Goal: Task Accomplishment & Management: Use online tool/utility

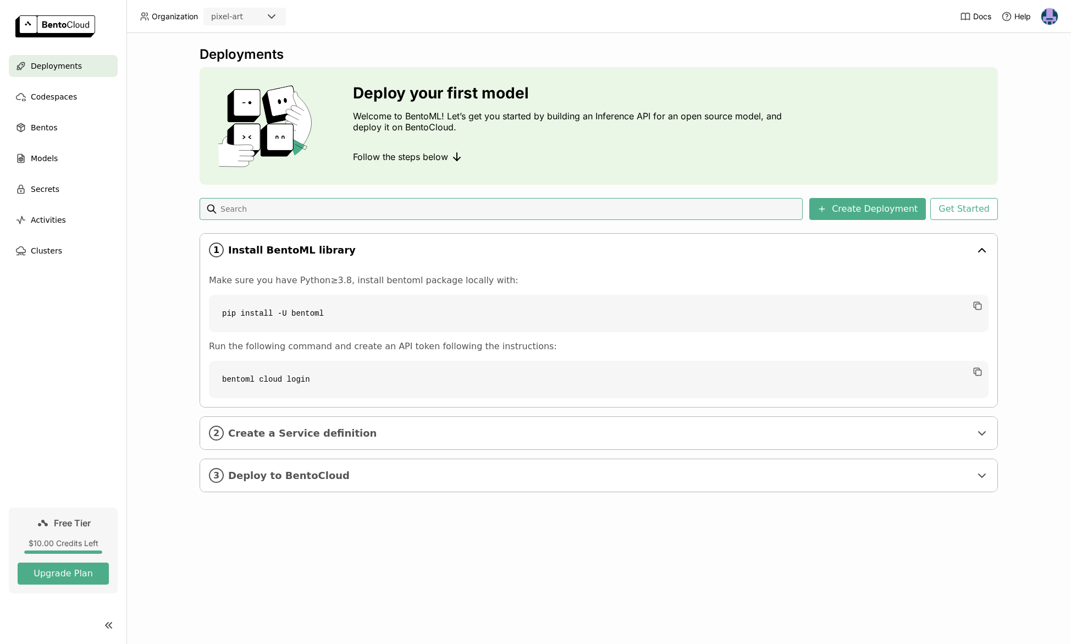
click at [738, 237] on div "1 Install BentoML library" at bounding box center [598, 250] width 797 height 32
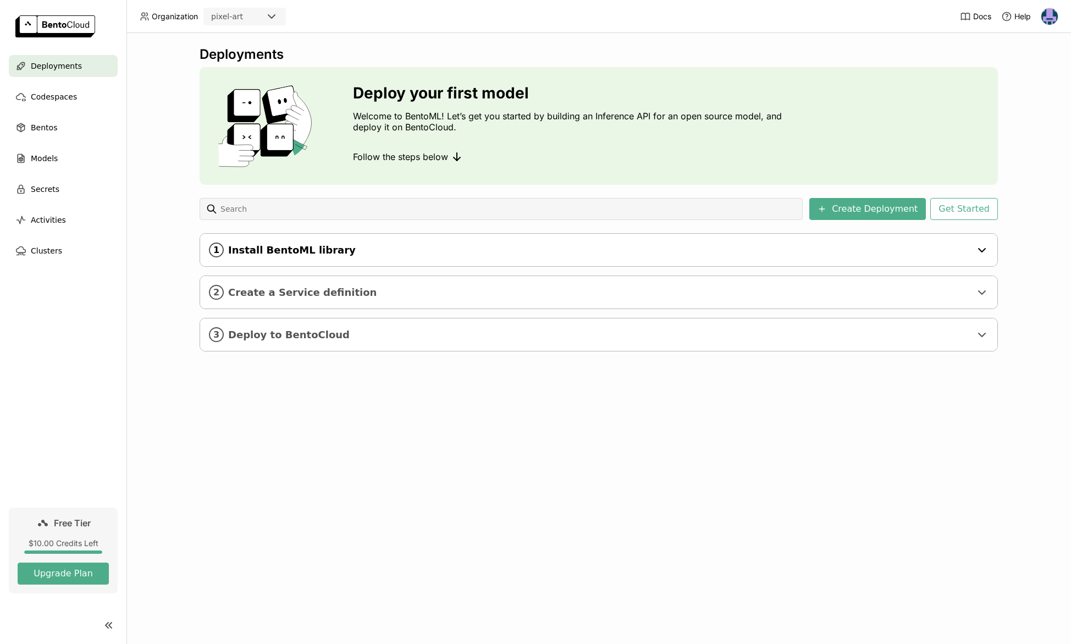
click at [473, 250] on span "Install BentoML library" at bounding box center [599, 250] width 743 height 12
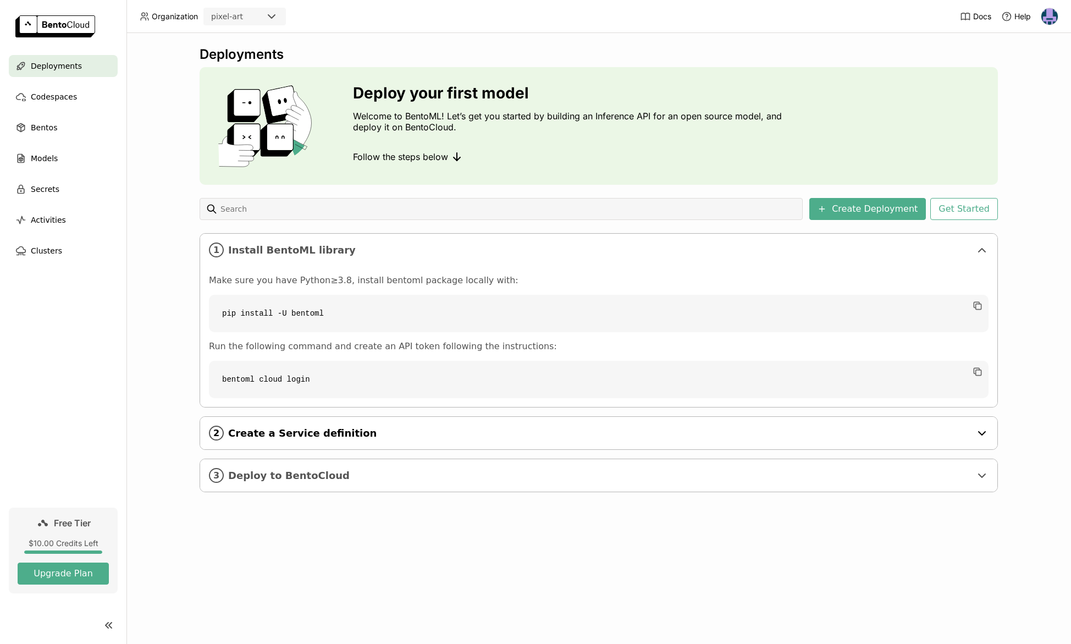
click at [447, 423] on div "2 Create a Service definition" at bounding box center [598, 433] width 797 height 32
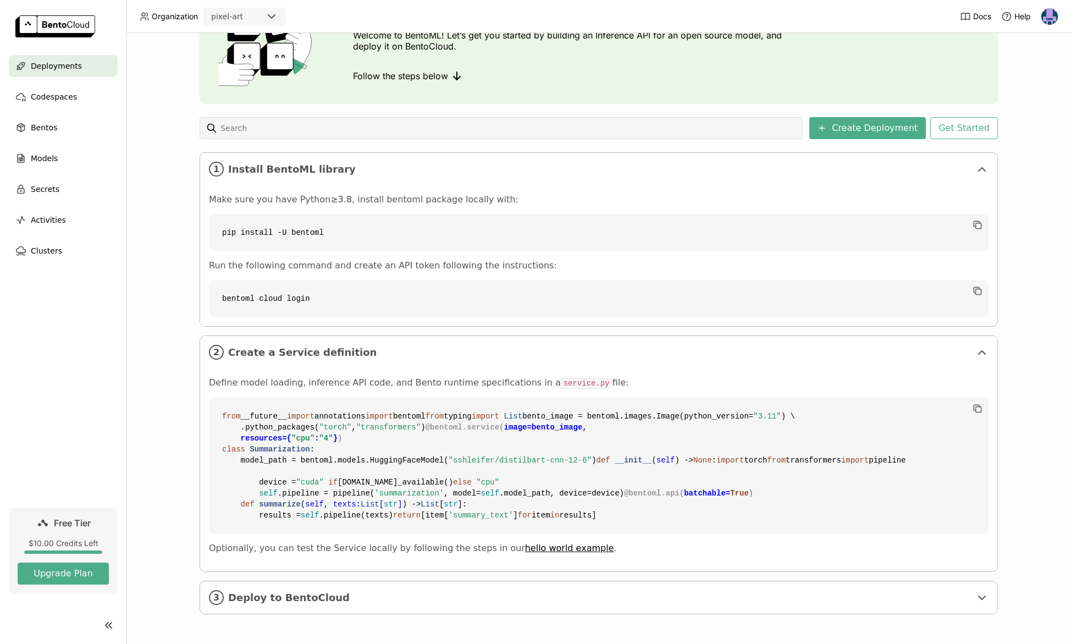
scroll to position [279, 0]
click at [497, 591] on span "Deploy to BentoCloud" at bounding box center [599, 597] width 743 height 12
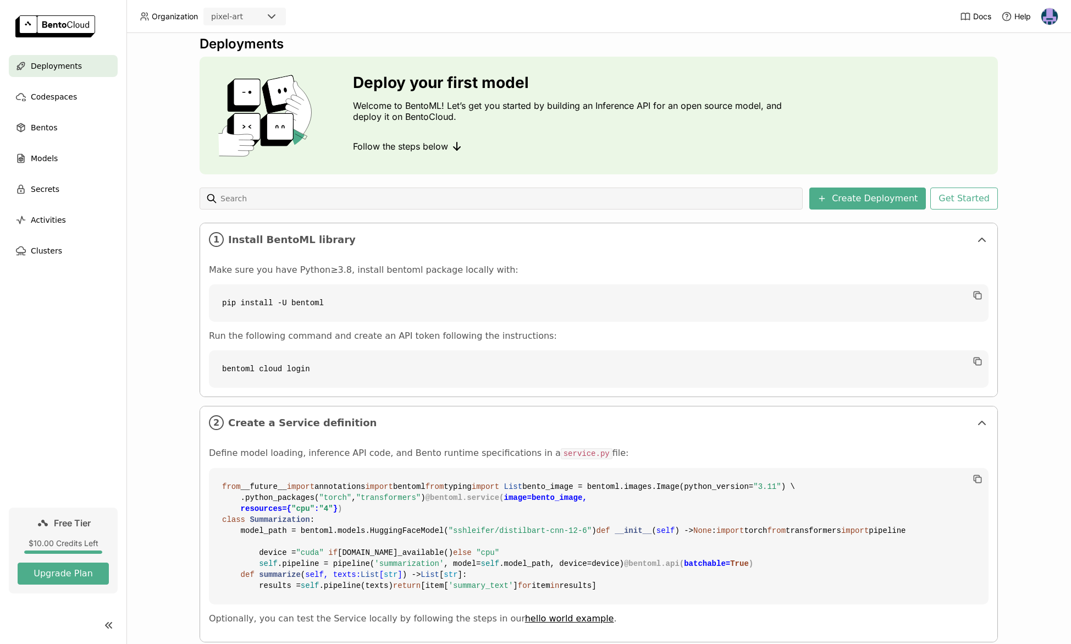
scroll to position [0, 0]
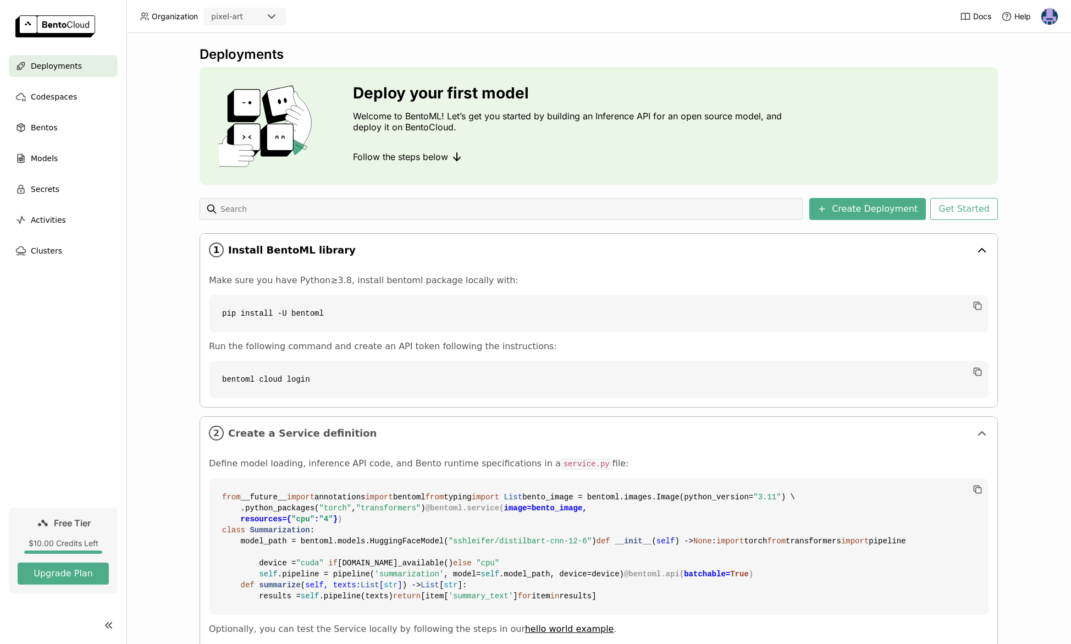
click at [372, 259] on div "1 Install BentoML library" at bounding box center [598, 250] width 797 height 32
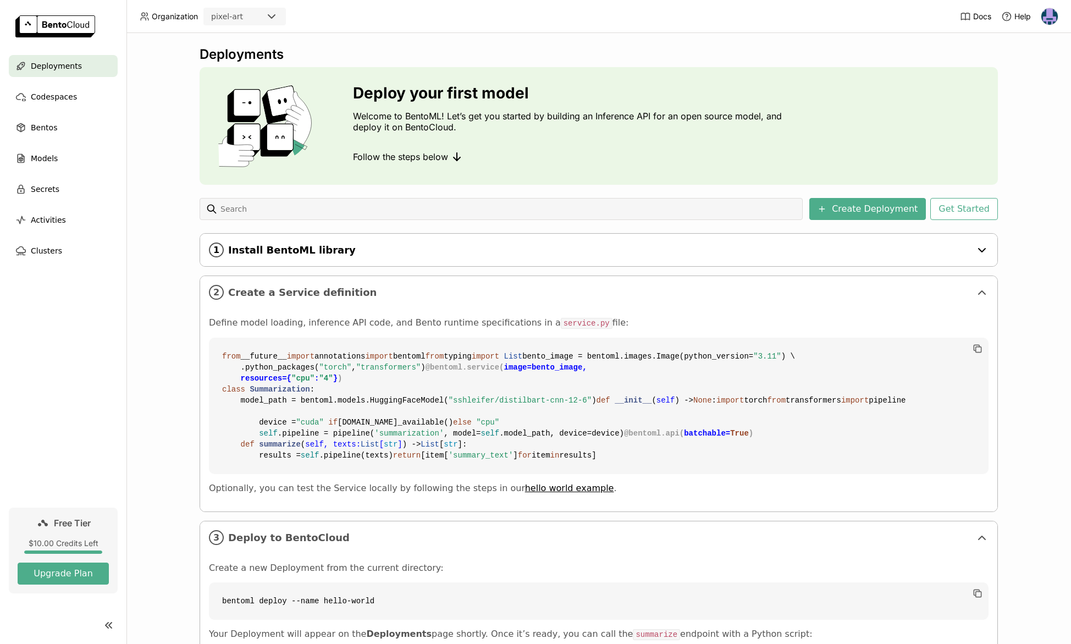
click at [386, 251] on span "Install BentoML library" at bounding box center [599, 250] width 743 height 12
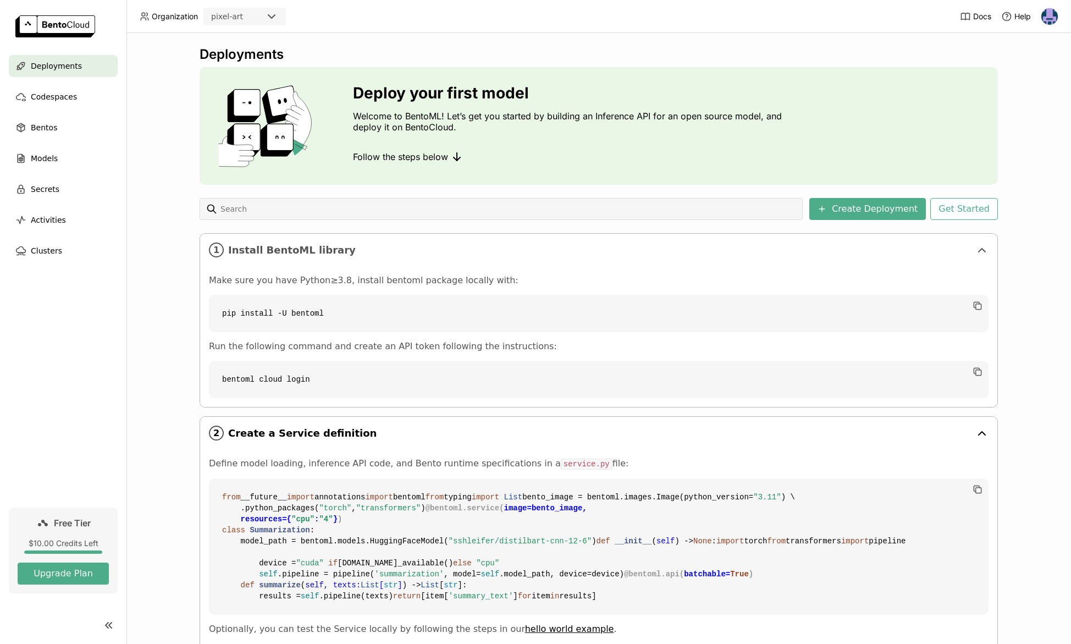
click at [370, 435] on span "Create a Service definition" at bounding box center [599, 433] width 743 height 12
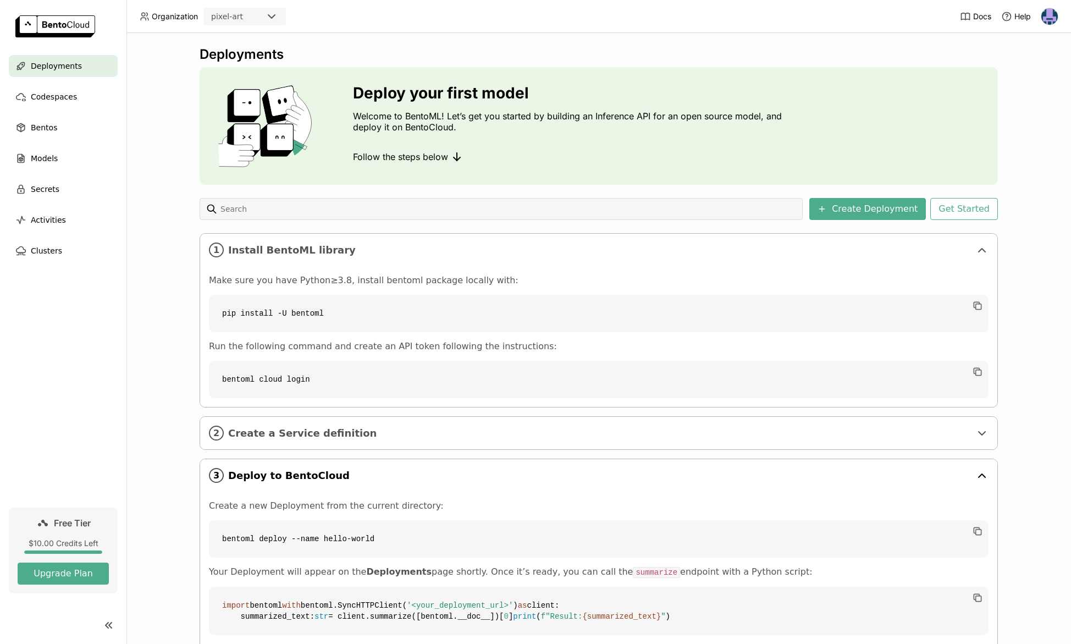
click at [378, 481] on div "3 Deploy to BentoCloud" at bounding box center [598, 475] width 797 height 32
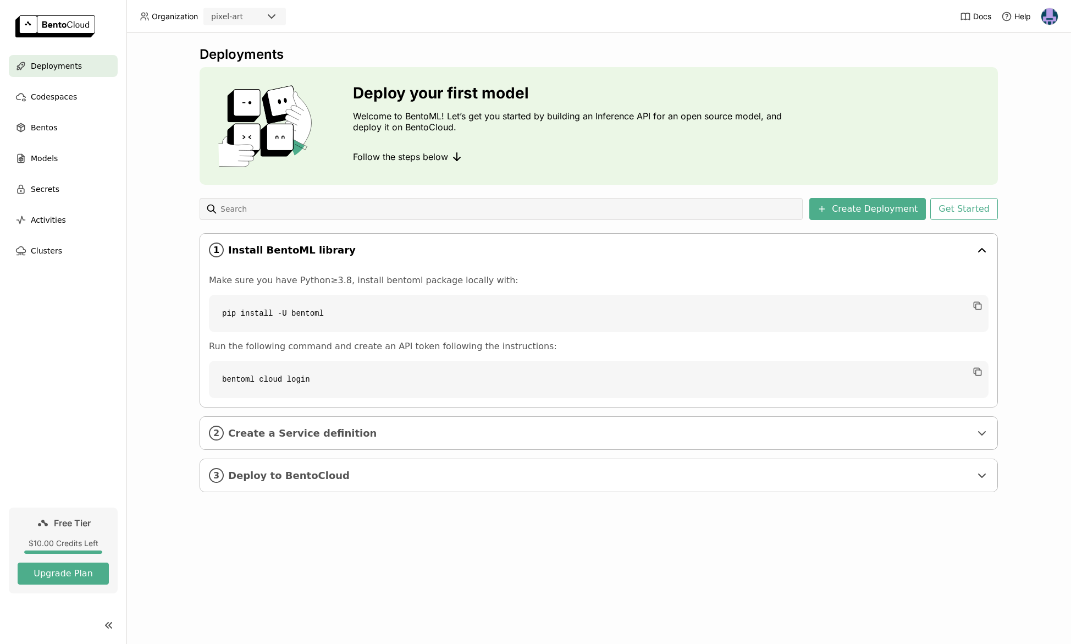
click at [398, 252] on span "Install BentoML library" at bounding box center [599, 250] width 743 height 12
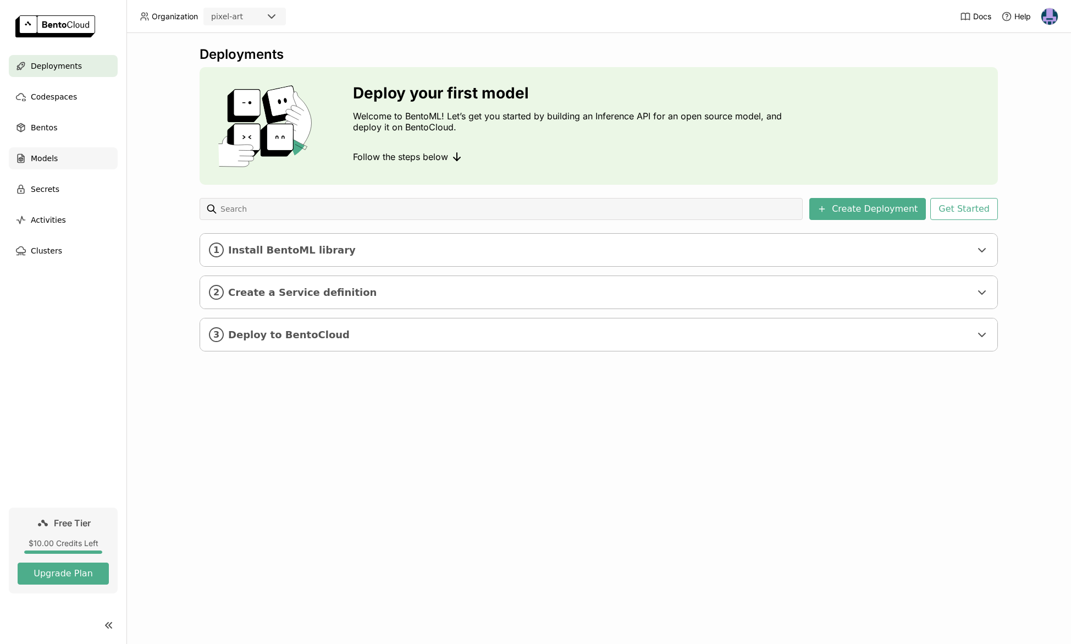
click at [99, 162] on div "Models" at bounding box center [63, 158] width 109 height 22
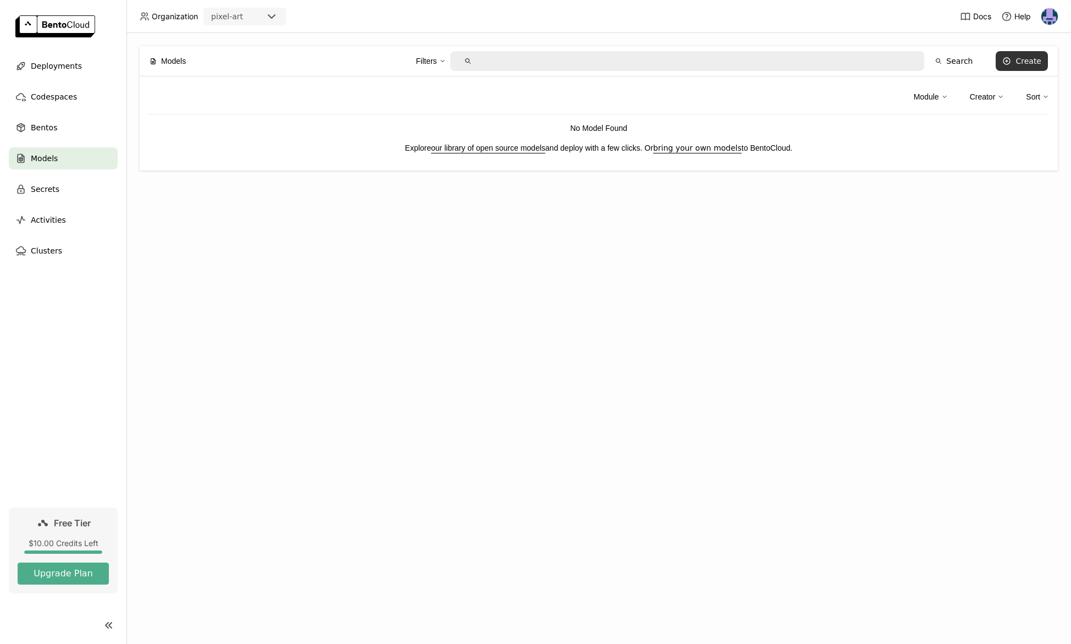
click at [1022, 61] on div "Create" at bounding box center [1028, 61] width 26 height 9
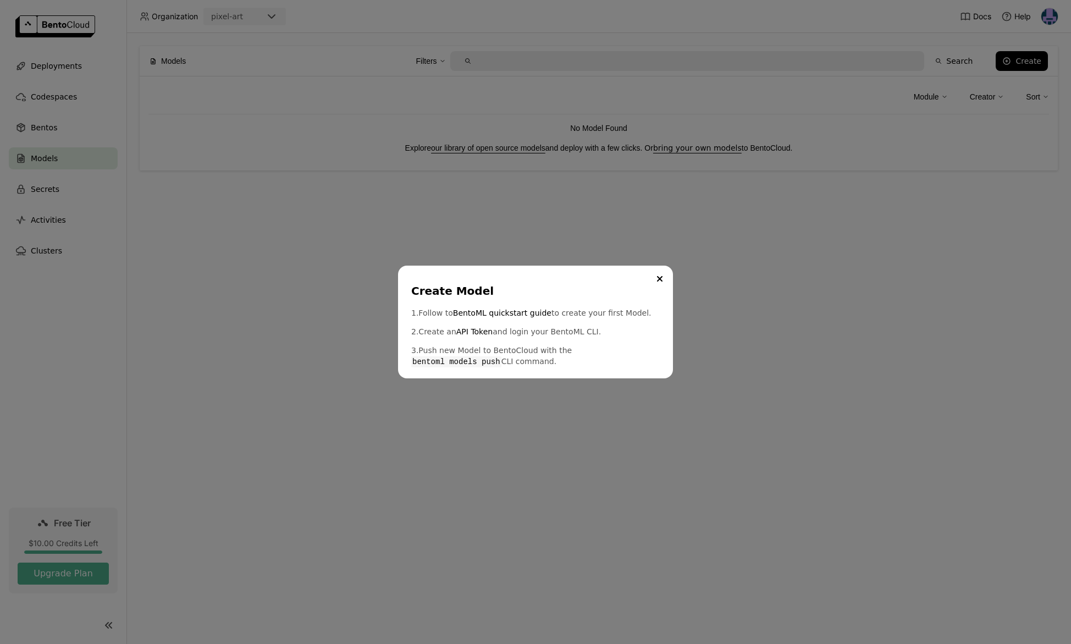
click at [685, 245] on div "Create Model 1. Follow to BentoML quickstart guide to create your first Model. …" at bounding box center [535, 322] width 1071 height 644
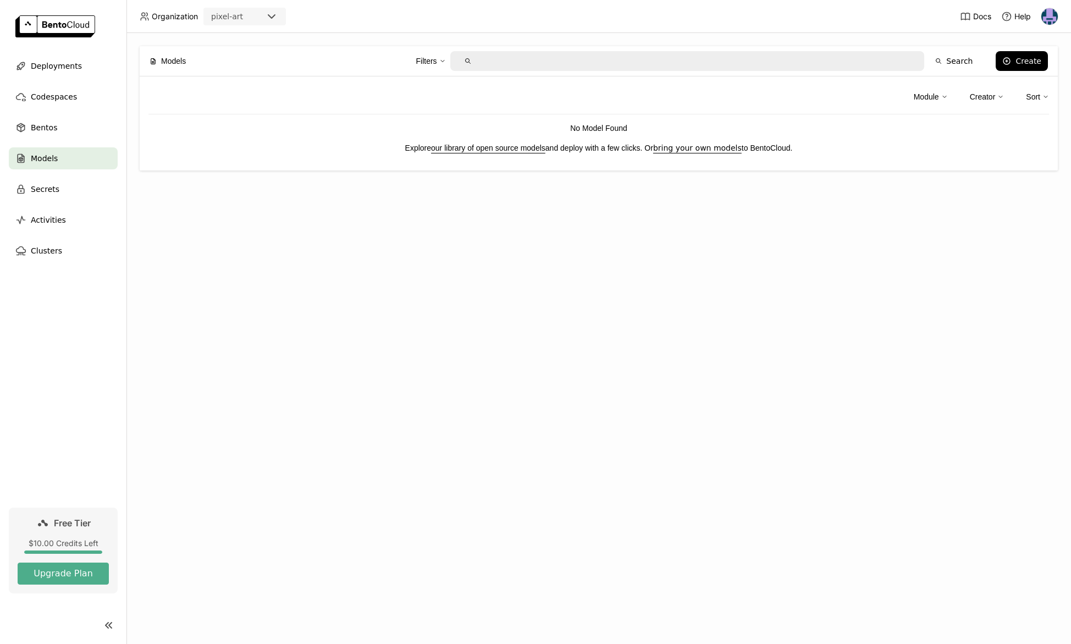
click at [492, 149] on link "our library of open source models" at bounding box center [488, 147] width 114 height 9
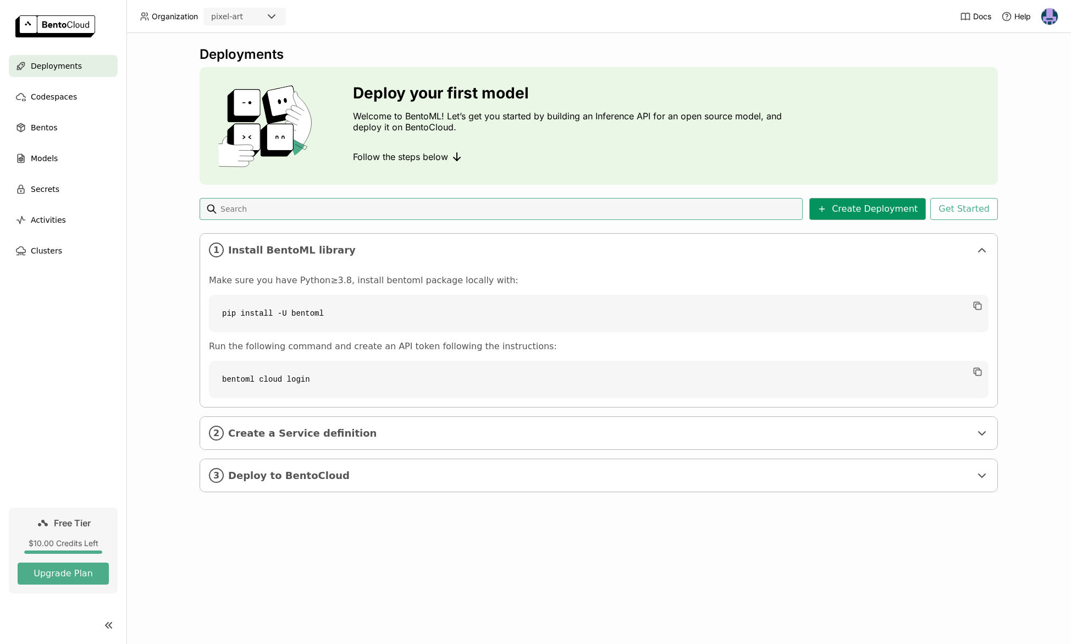
click at [869, 214] on button "Create Deployment" at bounding box center [867, 209] width 117 height 22
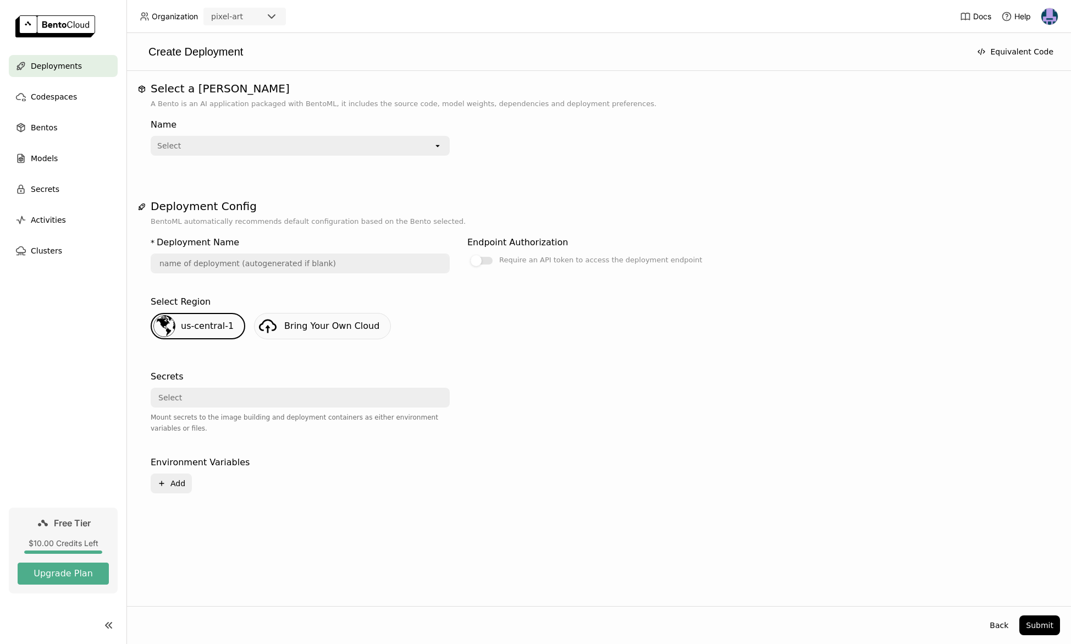
click at [260, 151] on div "Select" at bounding box center [292, 146] width 281 height 18
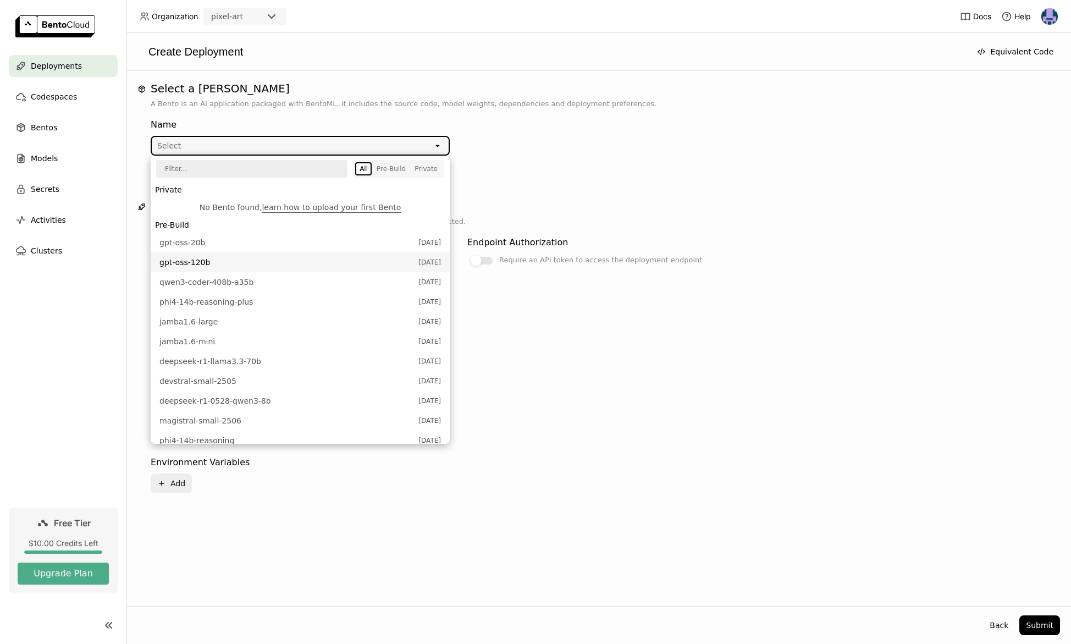
click at [302, 265] on span "gpt-oss-120b" at bounding box center [285, 262] width 253 height 11
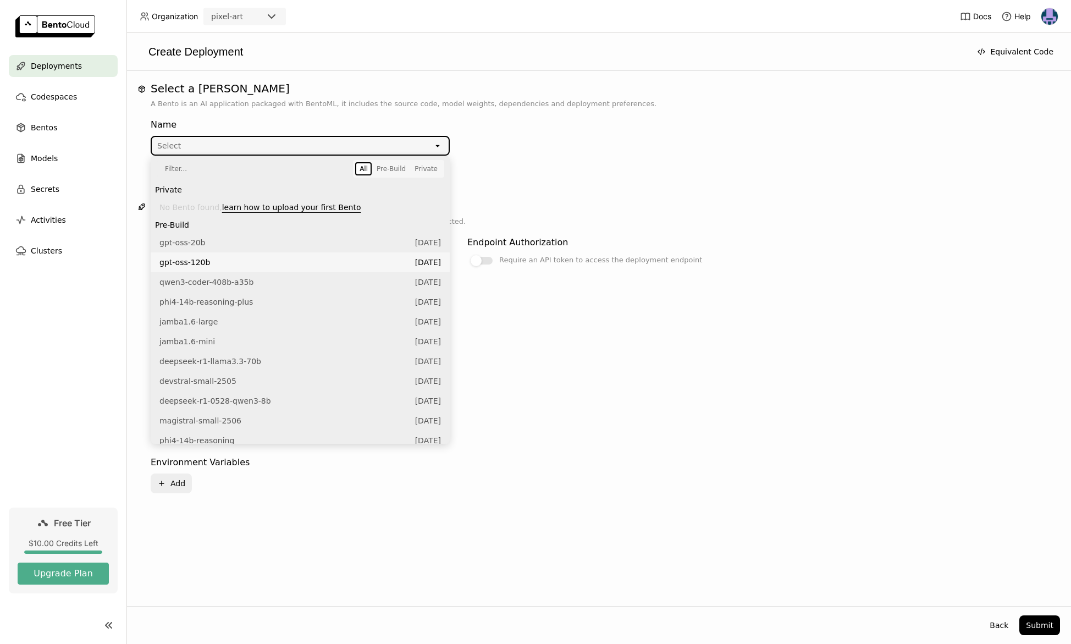
type input "gpt-oss-120-b-ehyc"
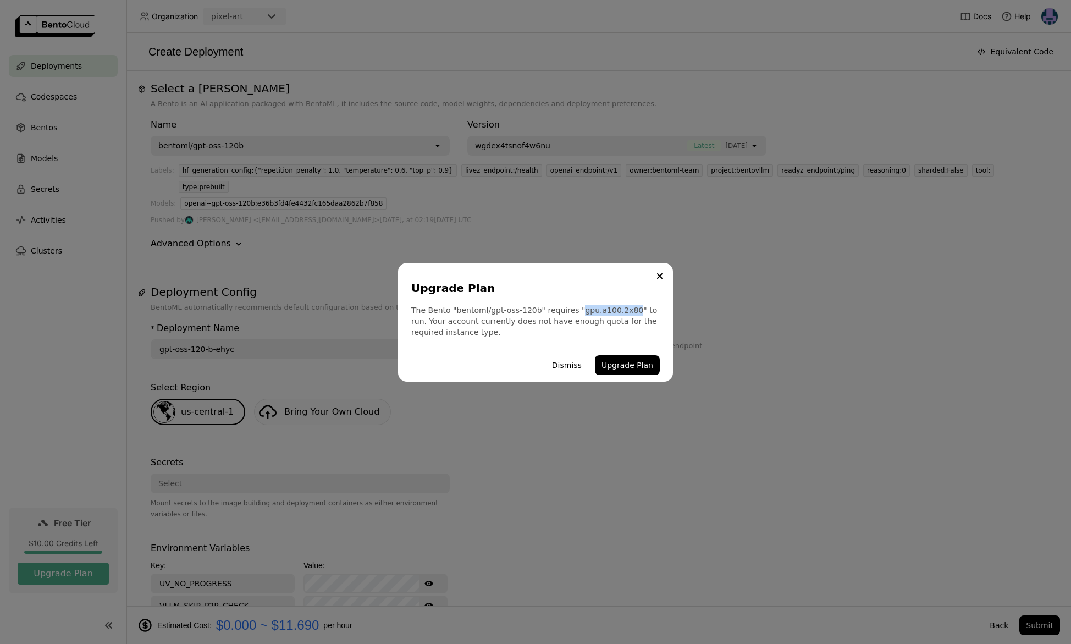
drag, startPoint x: 627, startPoint y: 309, endPoint x: 572, endPoint y: 309, distance: 54.4
click at [572, 309] on div "The Bento "bentoml/gpt-oss-120b" requires "gpu.a100.2x80" to run. Your account …" at bounding box center [535, 320] width 248 height 33
click at [497, 345] on div "Upgrade Plan The Bento "bentoml/gpt-oss-120b" requires "gpu.a100.2x80" to run. …" at bounding box center [535, 322] width 275 height 119
click at [660, 275] on icon "Close" at bounding box center [659, 276] width 4 height 4
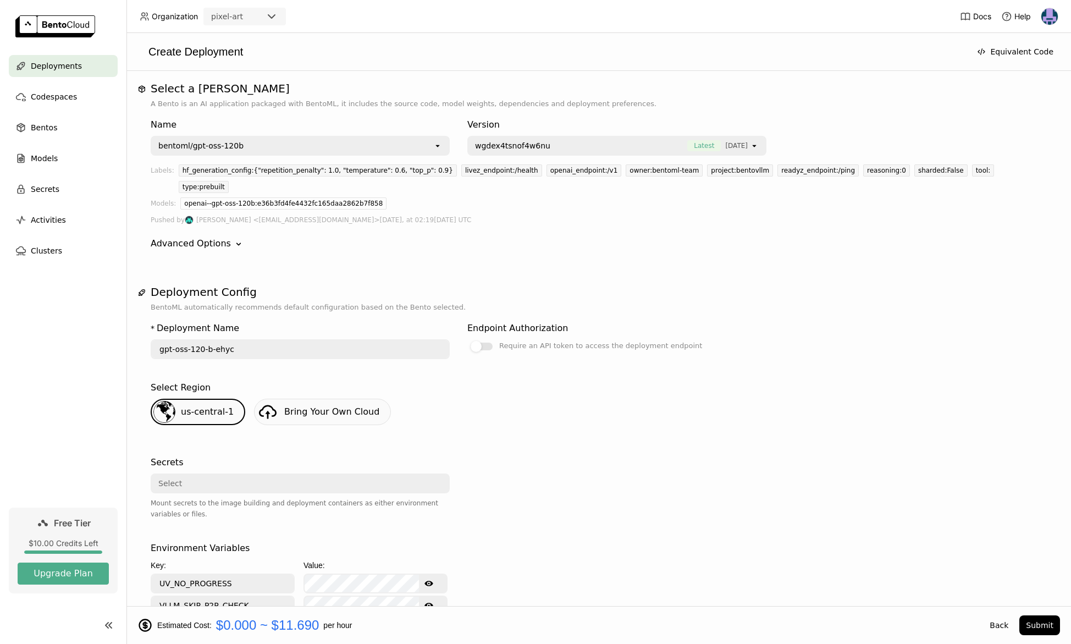
click at [326, 406] on span "Bring Your Own Cloud" at bounding box center [331, 411] width 95 height 10
click at [257, 340] on input "gpt-oss-120-b-ehyc" at bounding box center [300, 349] width 297 height 18
click at [490, 322] on div "Endpoint Authorization" at bounding box center [517, 328] width 101 height 13
click at [486, 339] on label "Require an API token to access the deployment endpoint" at bounding box center [616, 345] width 299 height 13
click at [467, 339] on input "Require an API token to access the deployment endpoint" at bounding box center [467, 339] width 0 height 0
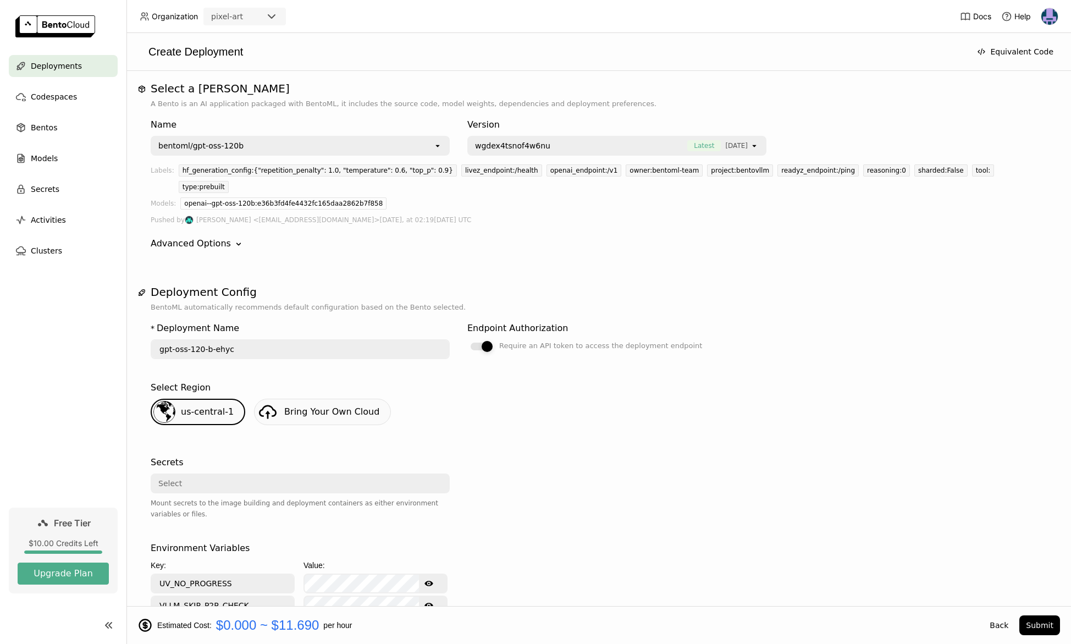
click at [490, 341] on div at bounding box center [486, 346] width 11 height 11
click at [467, 339] on input "Require an API token to access the deployment endpoint" at bounding box center [467, 339] width 0 height 0
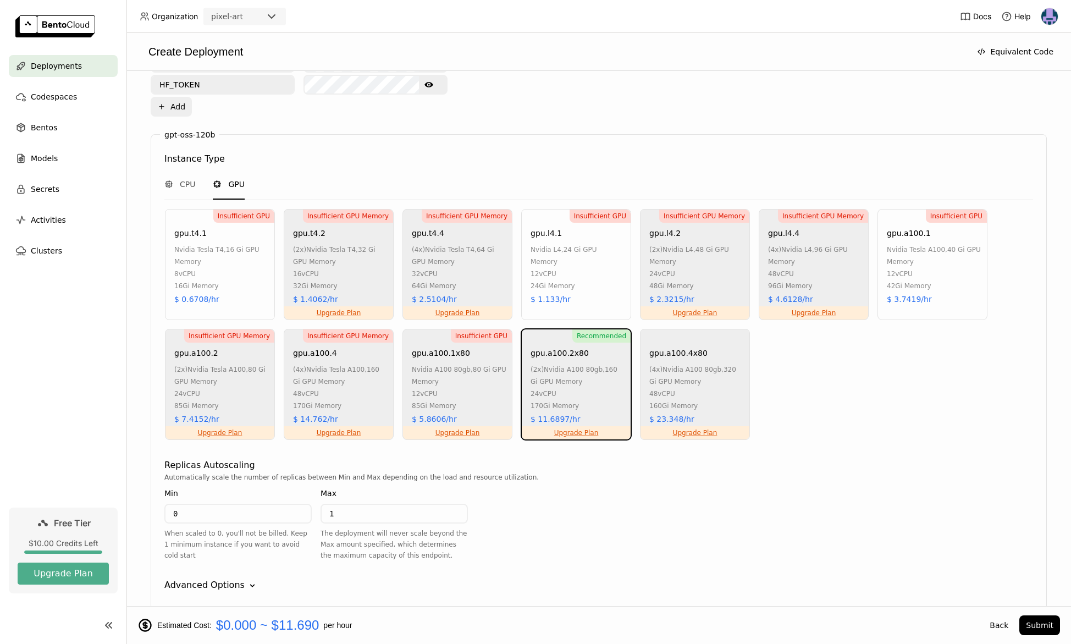
scroll to position [628, 0]
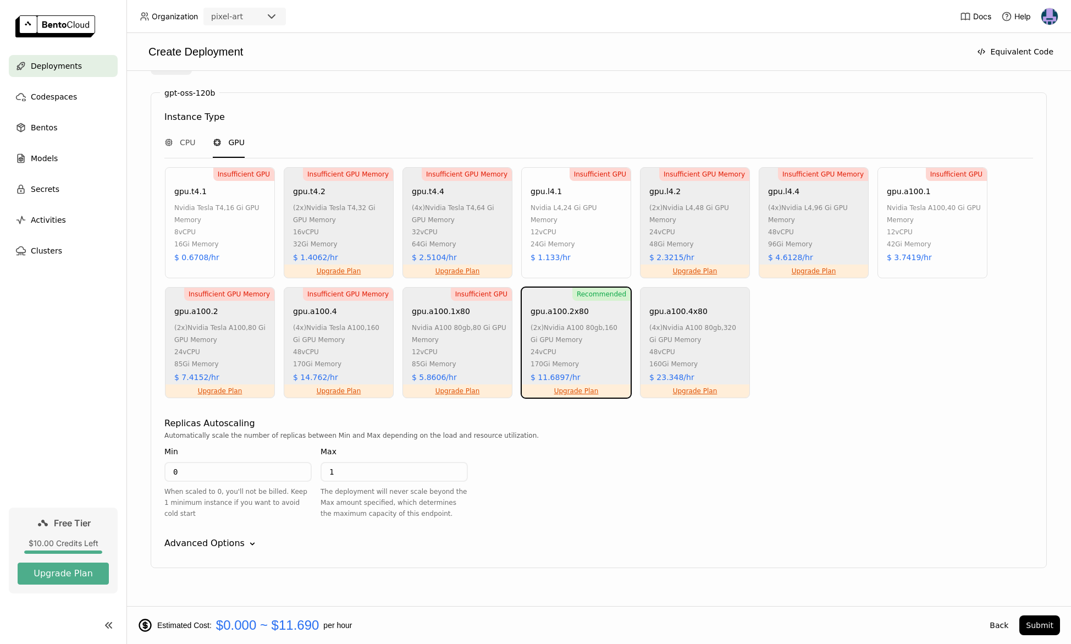
click at [220, 536] on div "Advanced Options" at bounding box center [204, 542] width 80 height 13
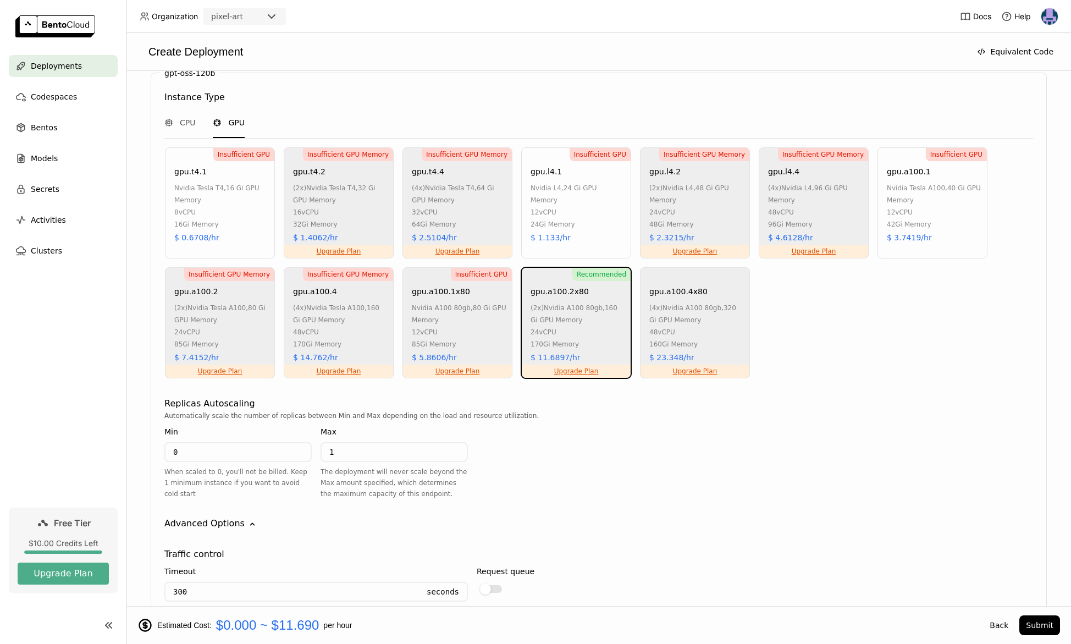
scroll to position [644, 0]
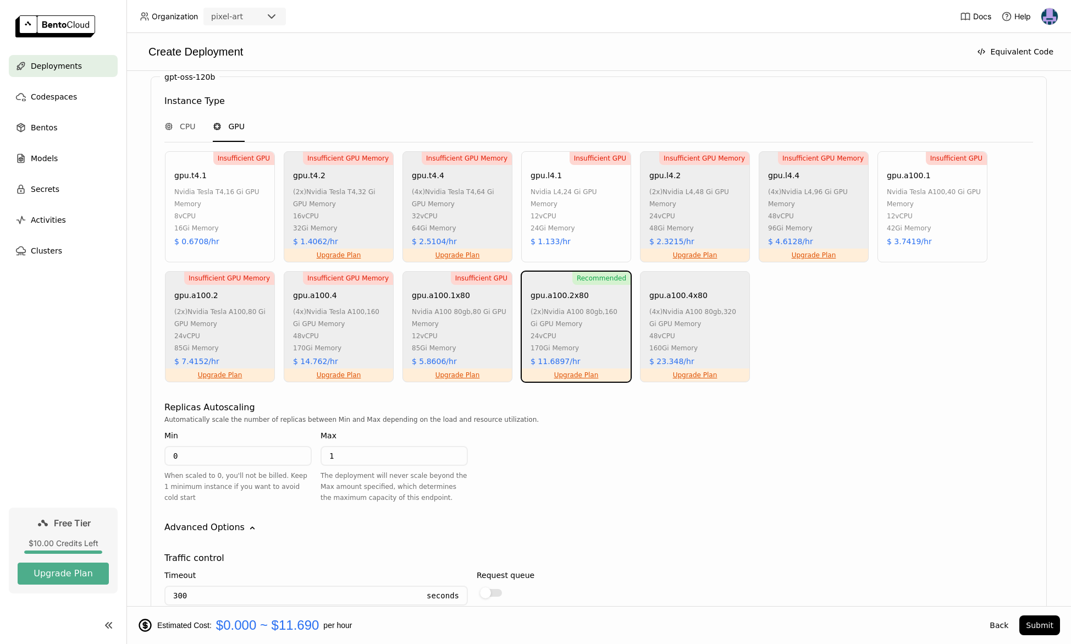
click at [226, 222] on div "16Gi Memory" at bounding box center [221, 228] width 95 height 12
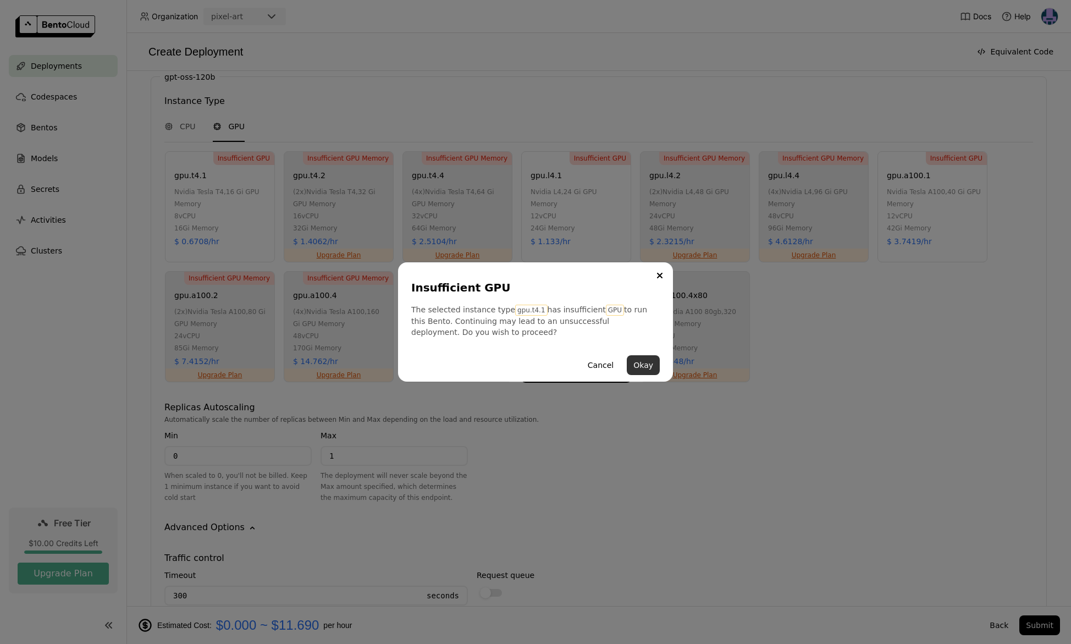
click at [635, 358] on button "Okay" at bounding box center [643, 365] width 33 height 20
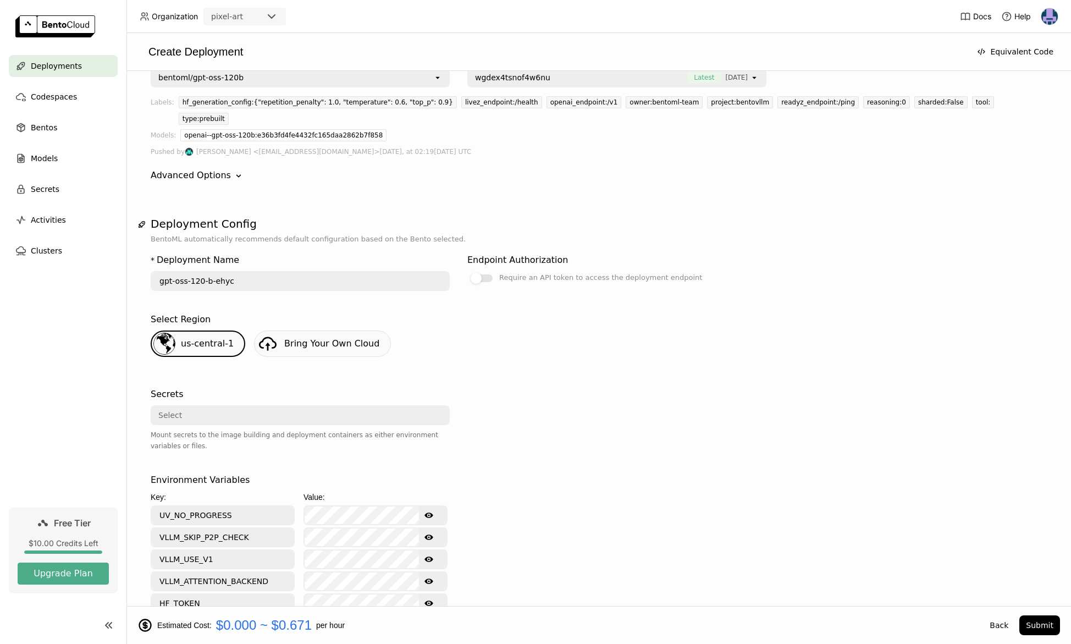
scroll to position [26, 0]
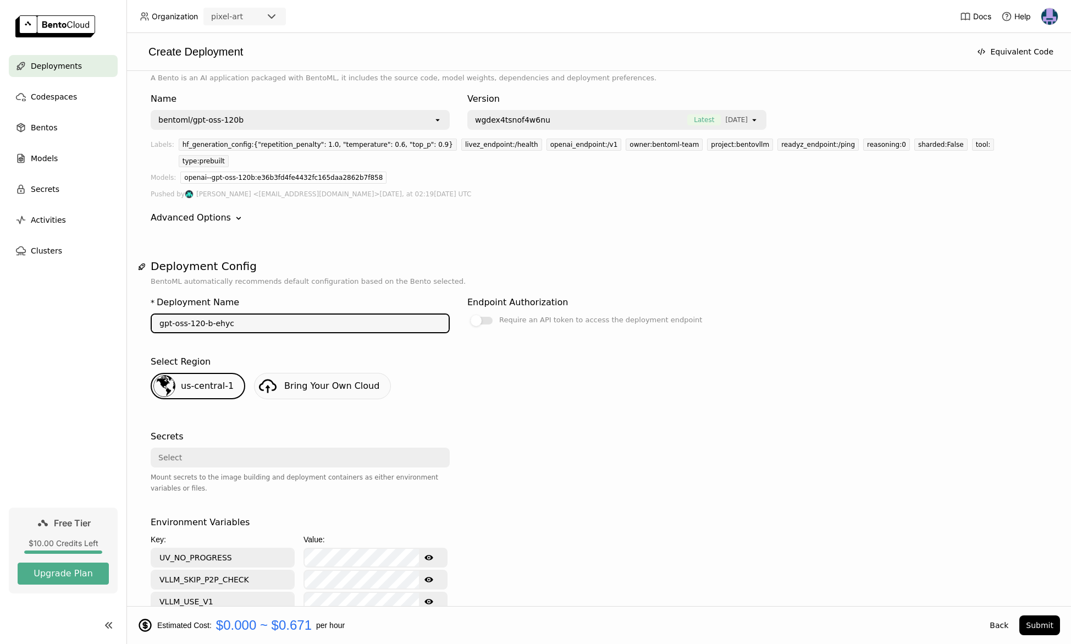
click at [260, 314] on input "gpt-oss-120-b-ehyc" at bounding box center [300, 323] width 297 height 18
click at [347, 314] on input "gpt-oss-120-b-ehyc" at bounding box center [300, 323] width 297 height 18
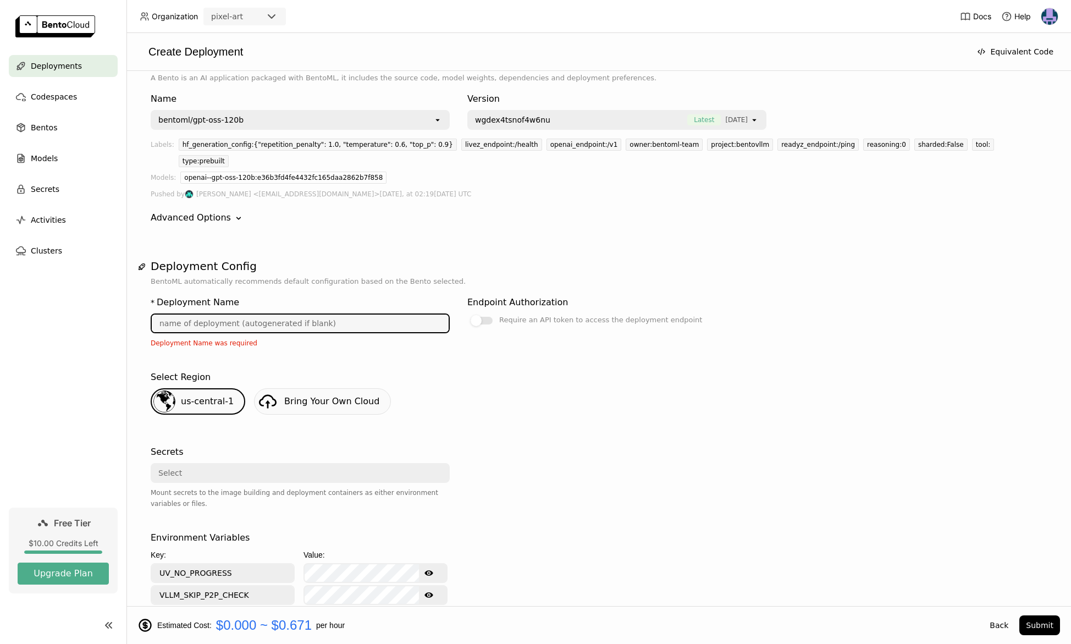
click at [316, 314] on input "text" at bounding box center [300, 323] width 297 height 18
click at [410, 366] on div "Select Region us-central-1 Bring Your Own Cloud" at bounding box center [599, 399] width 896 height 66
click at [372, 314] on input "text" at bounding box center [300, 323] width 297 height 18
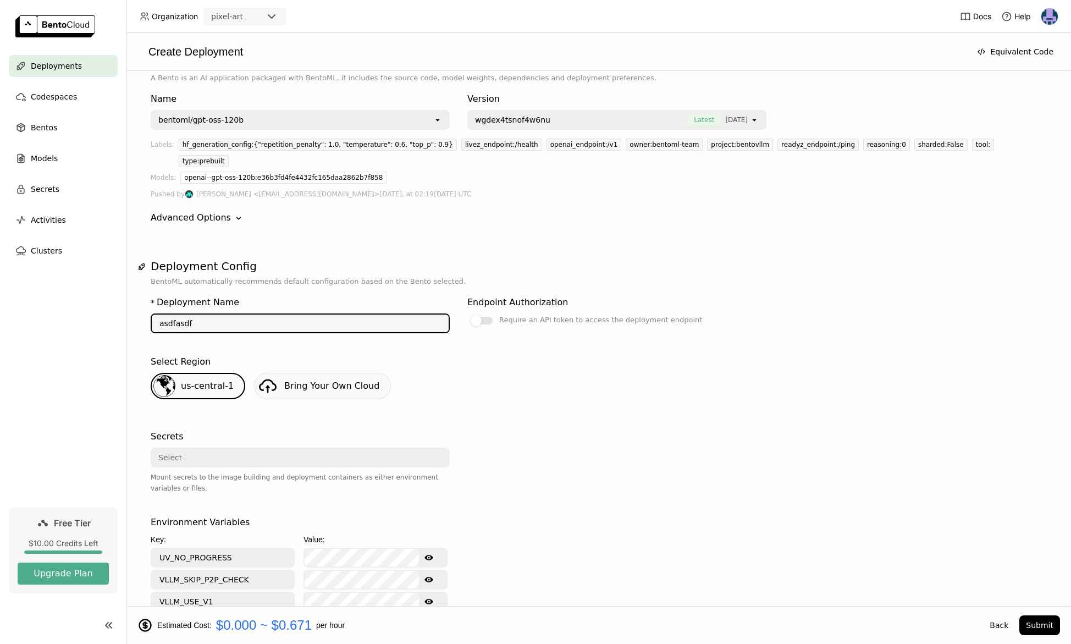
click at [326, 120] on div "bentoml/gpt-oss-120b" at bounding box center [292, 120] width 281 height 18
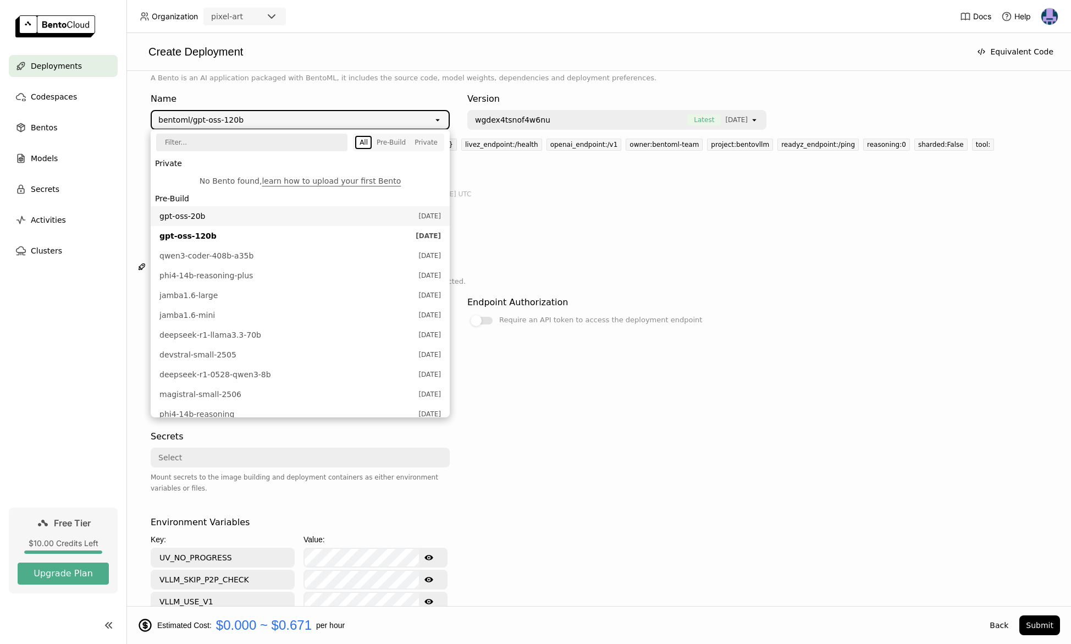
click at [239, 214] on span "gpt-oss-20b" at bounding box center [285, 216] width 253 height 11
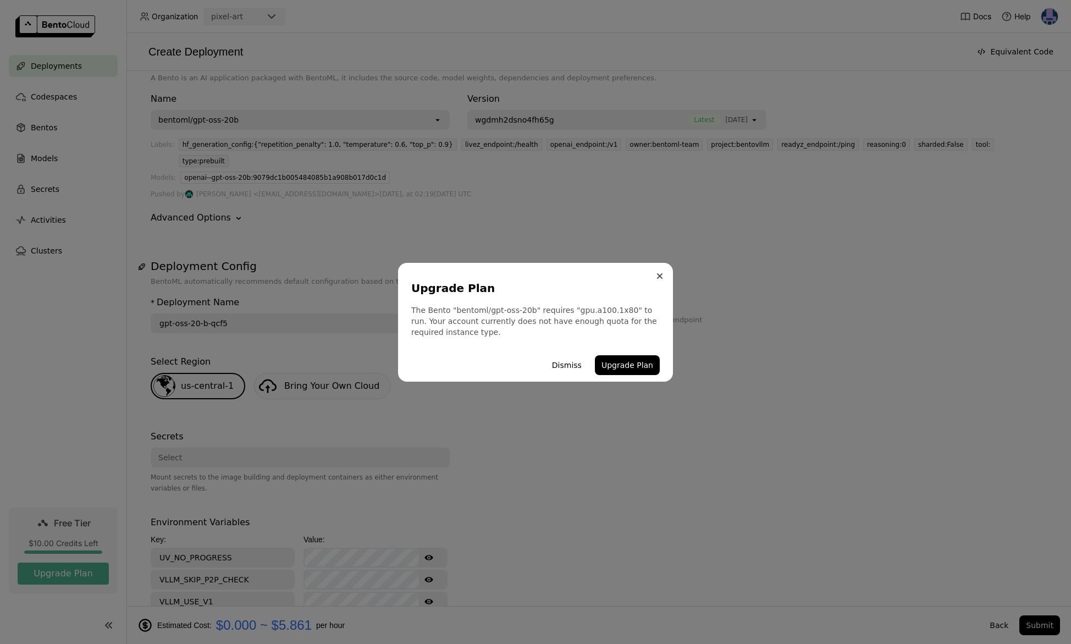
click at [658, 274] on icon "Close" at bounding box center [659, 275] width 5 height 5
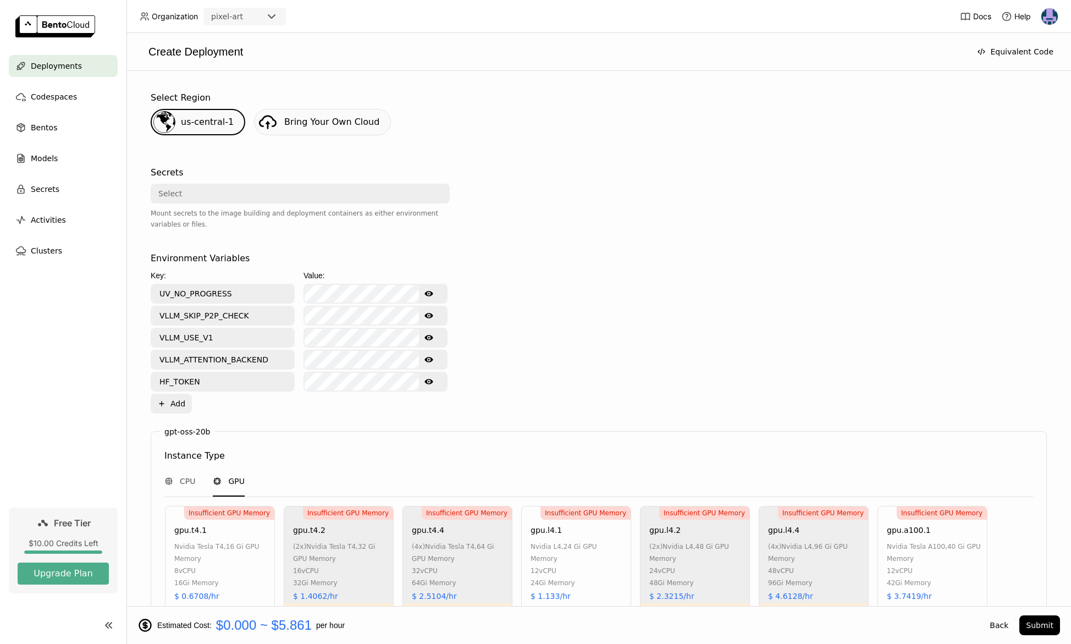
scroll to position [628, 0]
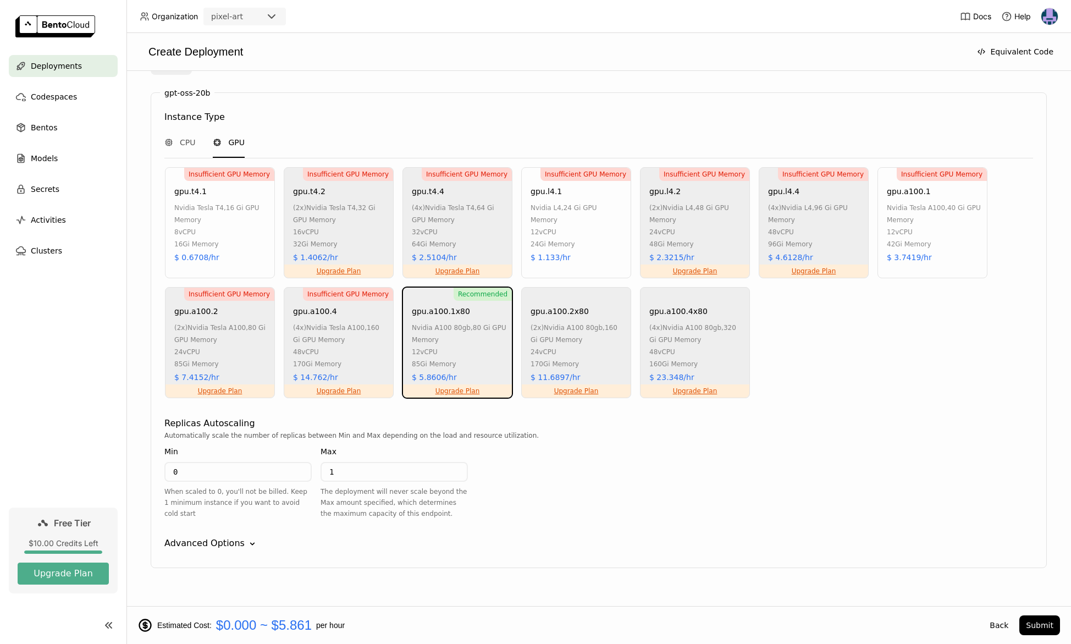
click at [937, 181] on div "Insufficient GPU Memory gpu.a100.1 nvidia tesla a100 , 40 Gi GPU Memory 12 vCPU…" at bounding box center [932, 222] width 110 height 111
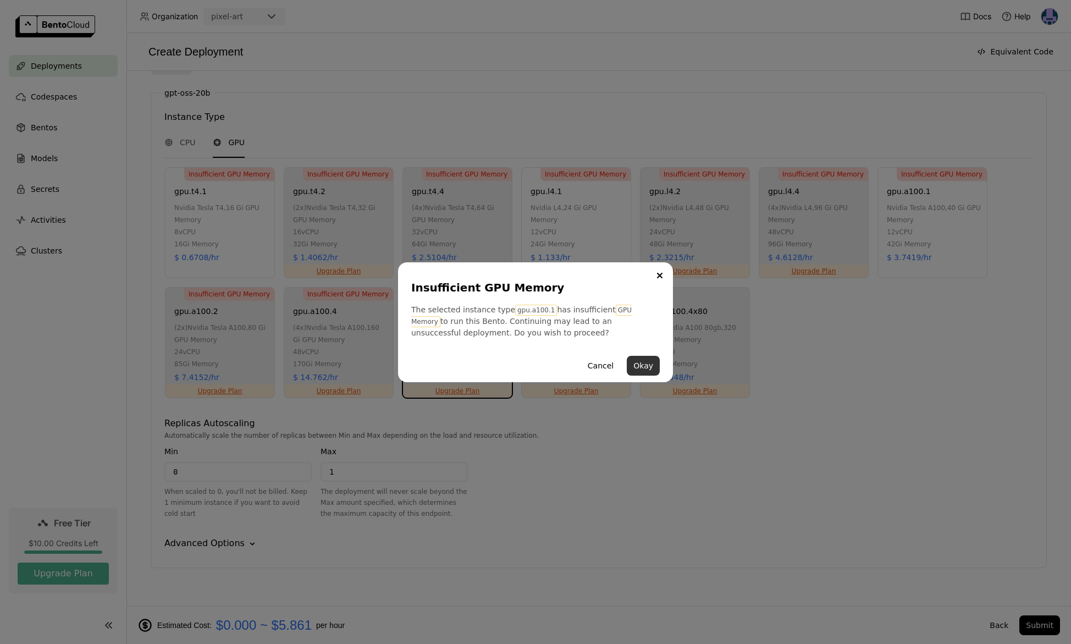
click at [644, 365] on button "Okay" at bounding box center [643, 366] width 33 height 20
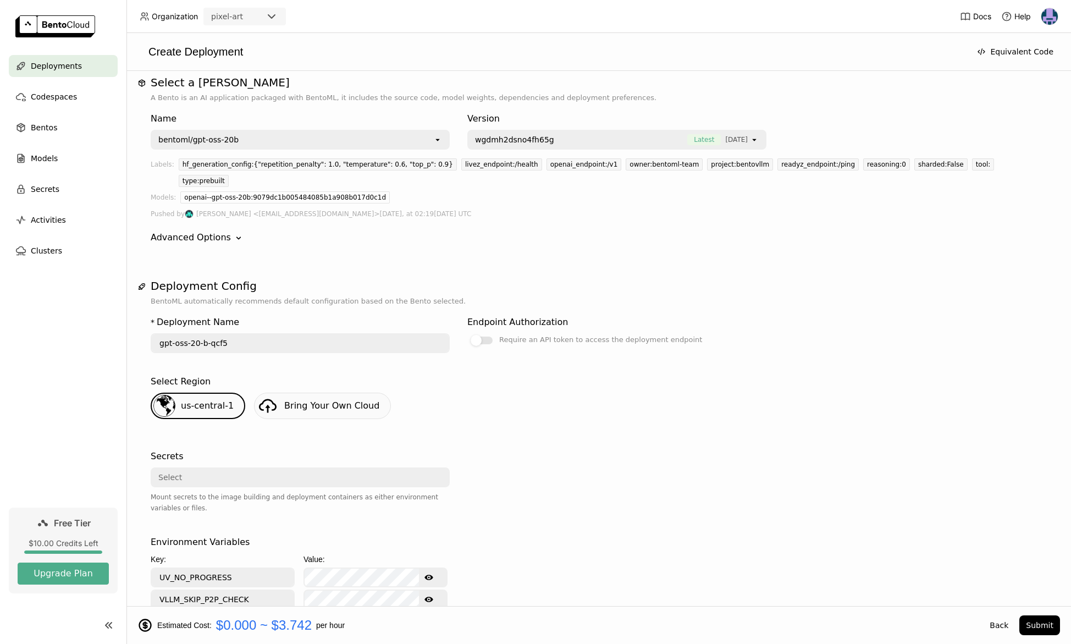
scroll to position [0, 0]
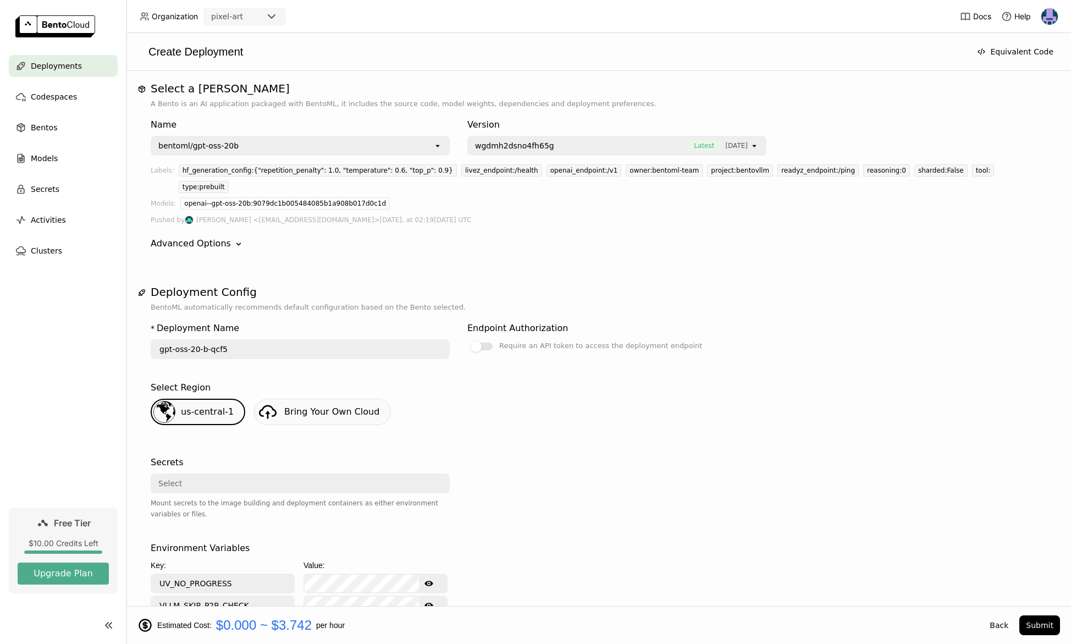
click at [346, 149] on div "bentoml/gpt-oss-20b" at bounding box center [292, 146] width 281 height 18
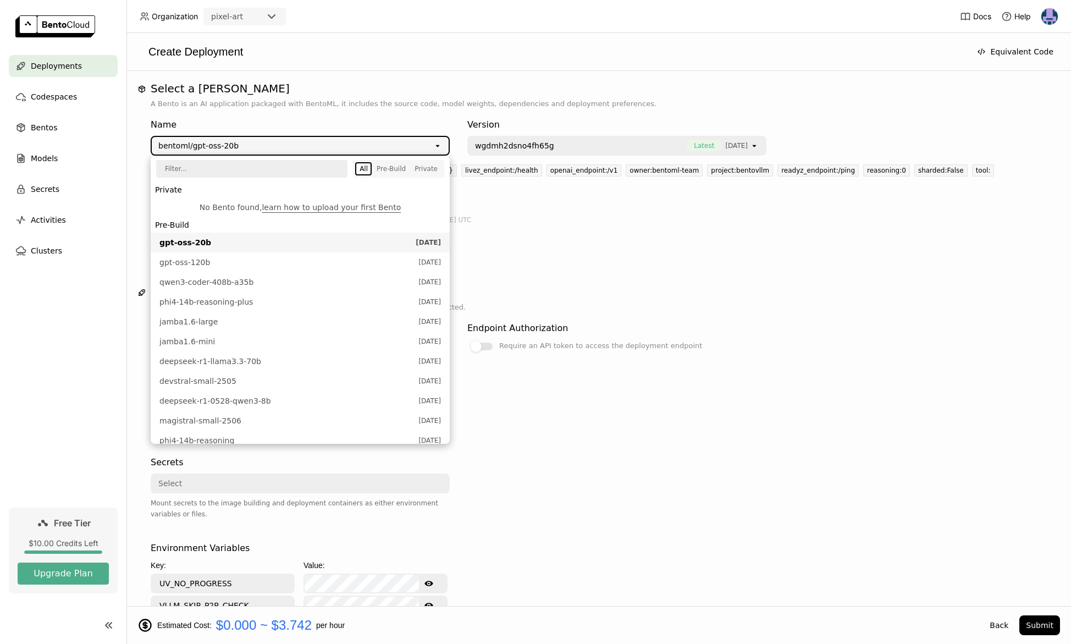
click at [301, 243] on span "gpt-oss-20b" at bounding box center [284, 242] width 251 height 11
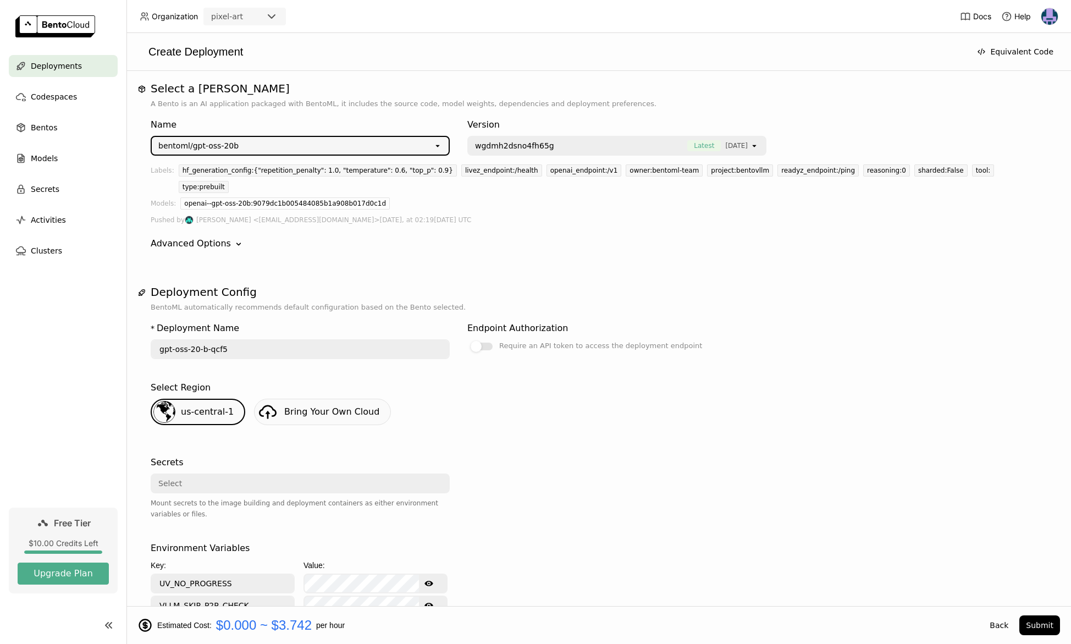
click at [446, 285] on h1 "Deployment Config" at bounding box center [599, 291] width 896 height 13
click at [213, 237] on div "Advanced Options" at bounding box center [191, 243] width 80 height 13
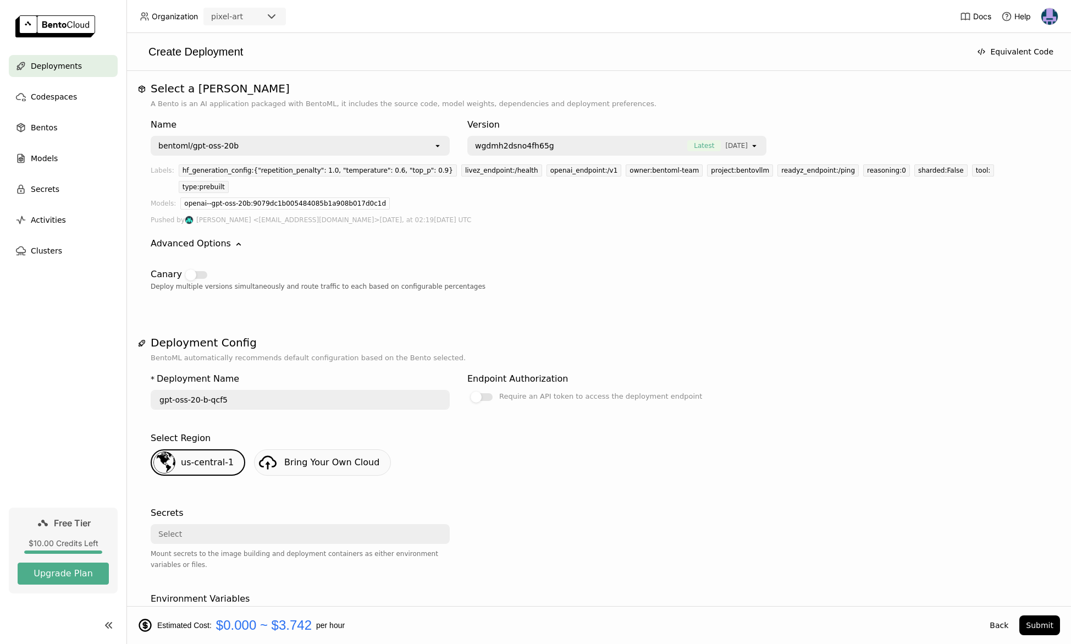
click at [225, 237] on div "Advanced Options Down" at bounding box center [599, 243] width 896 height 13
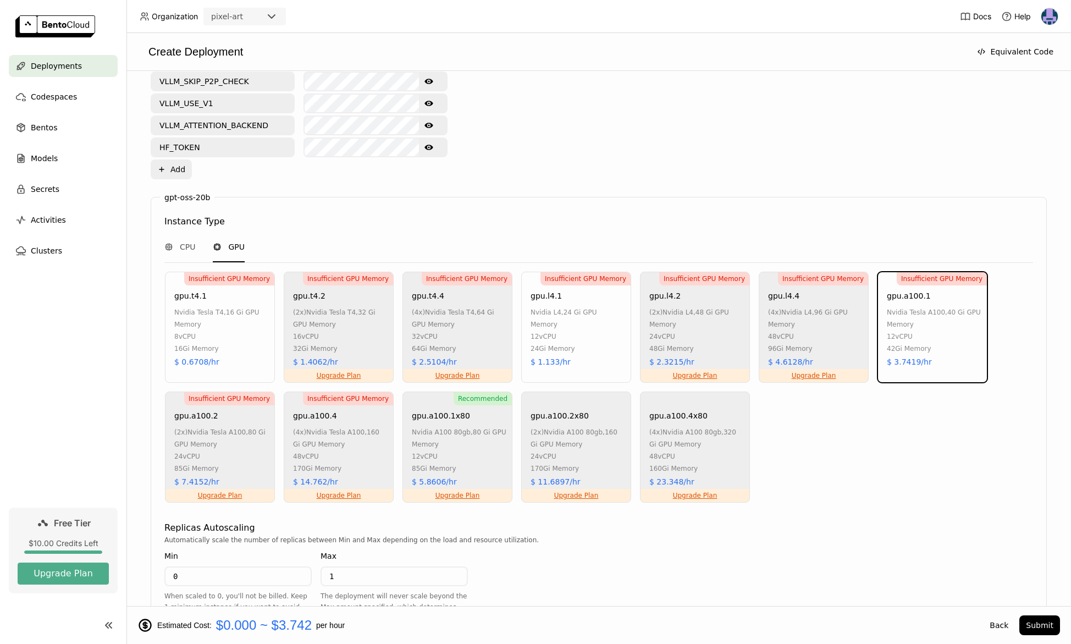
scroll to position [628, 0]
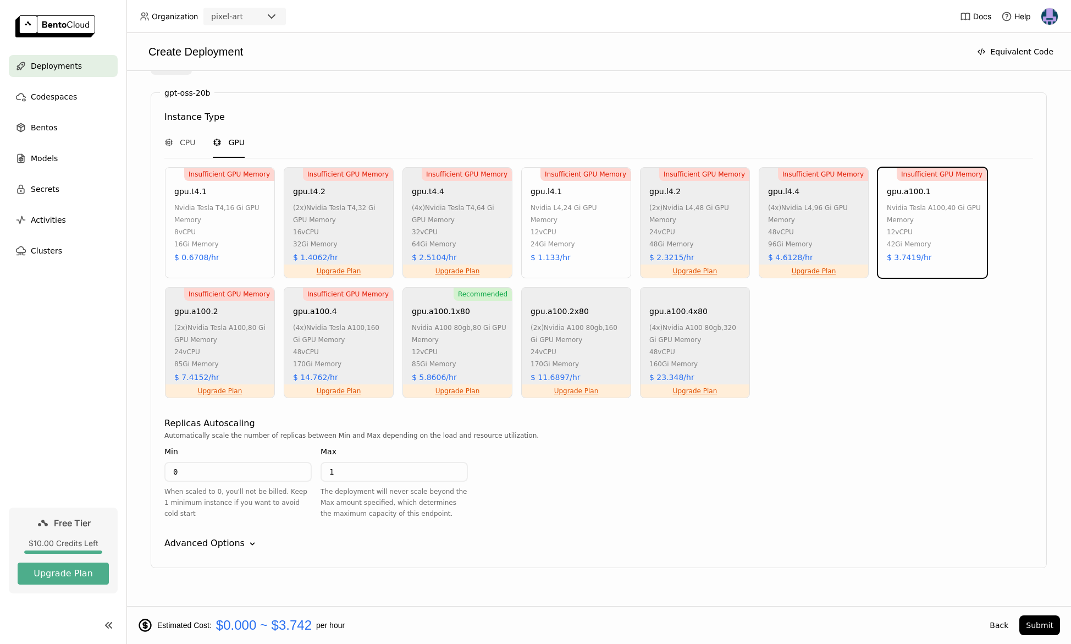
click at [229, 536] on div "Advanced Options" at bounding box center [204, 542] width 80 height 13
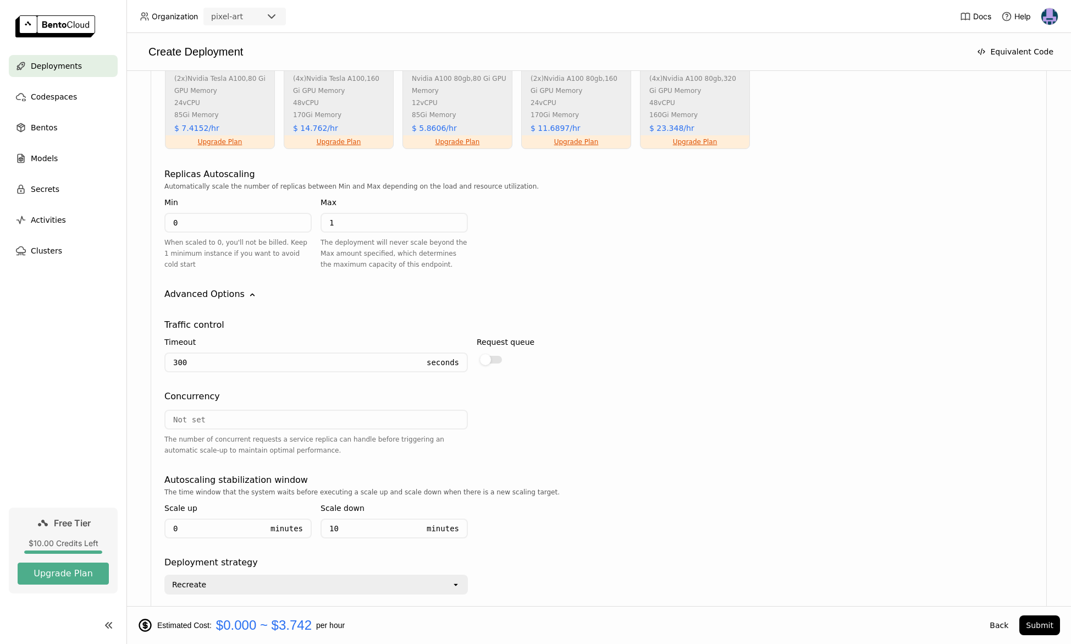
scroll to position [922, 0]
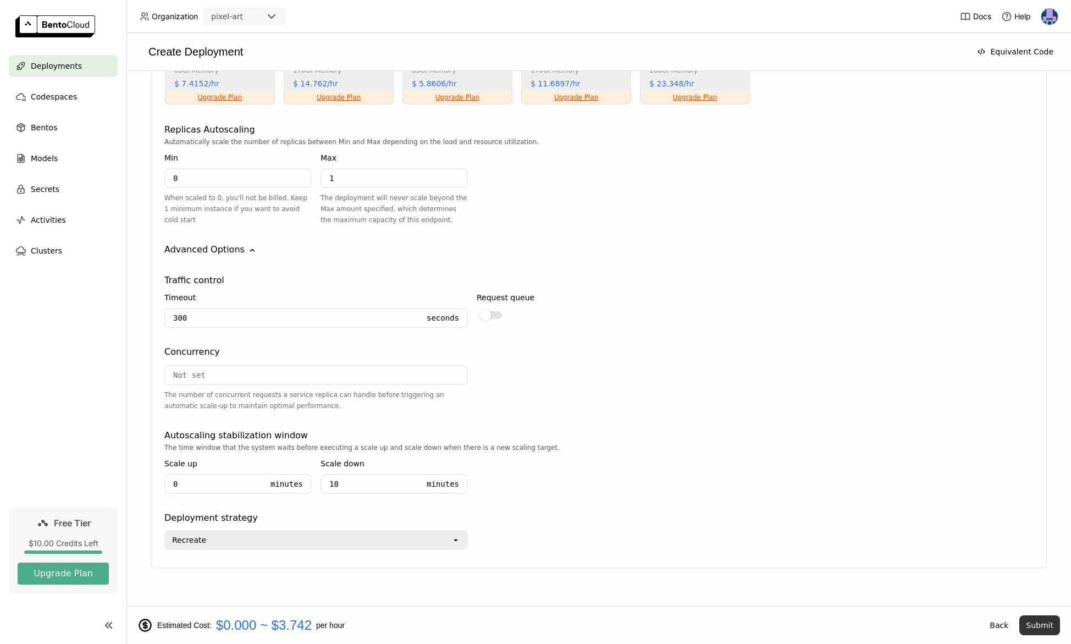
click at [1049, 624] on button "Submit" at bounding box center [1039, 625] width 41 height 20
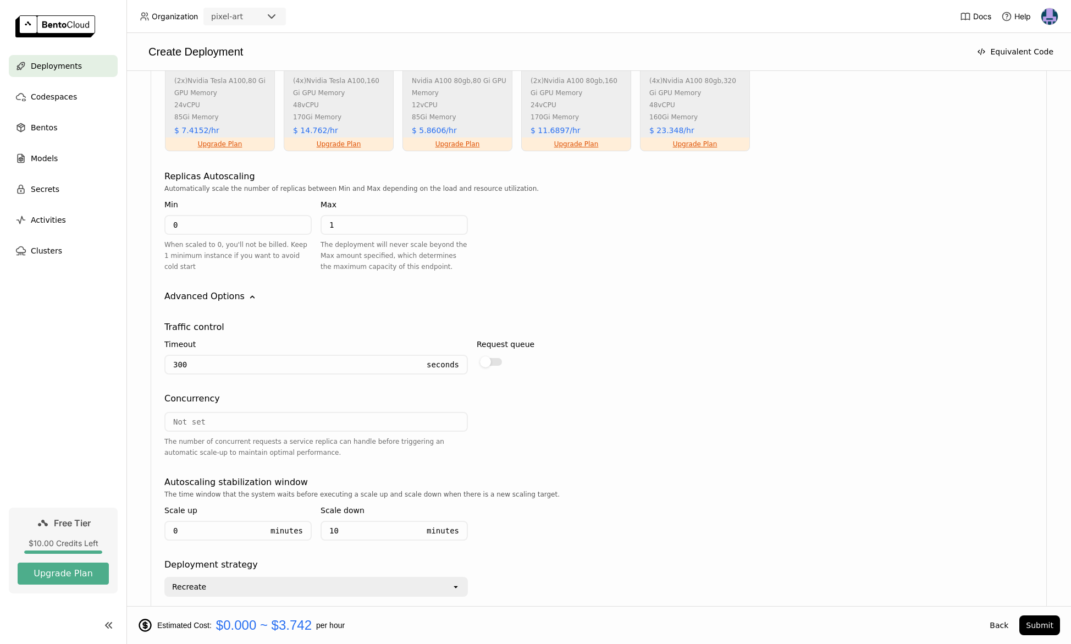
scroll to position [834, 0]
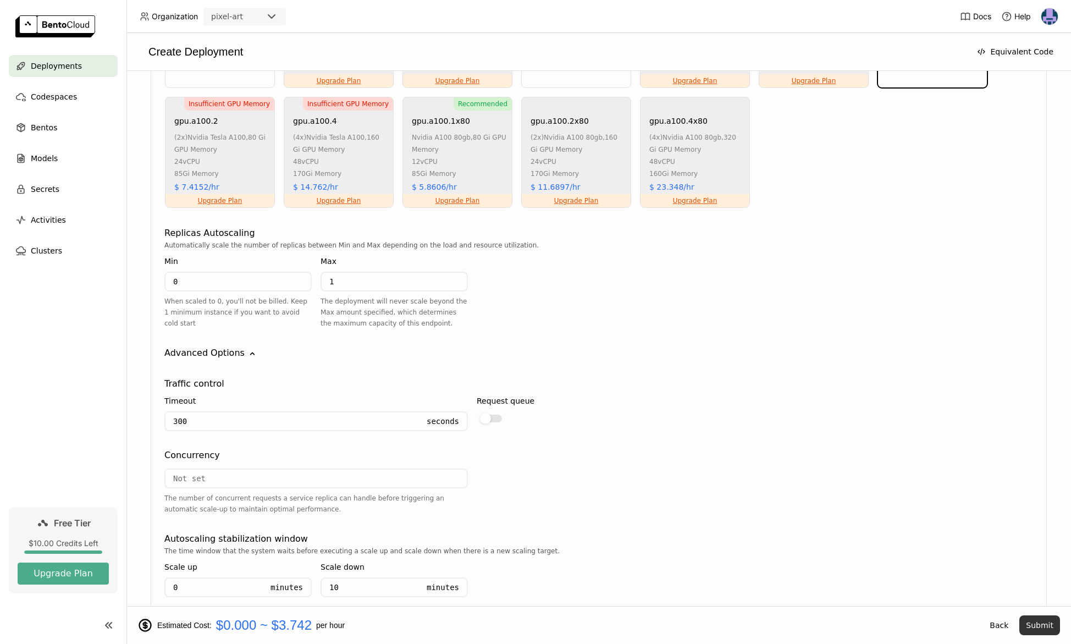
click at [1036, 630] on button "Submit" at bounding box center [1039, 625] width 41 height 20
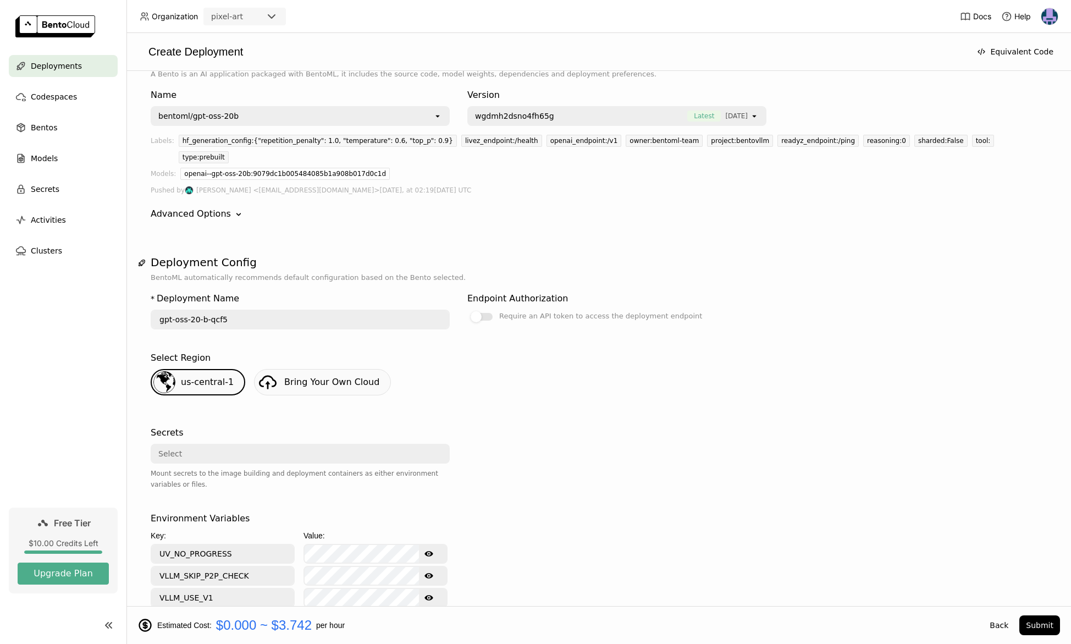
scroll to position [0, 0]
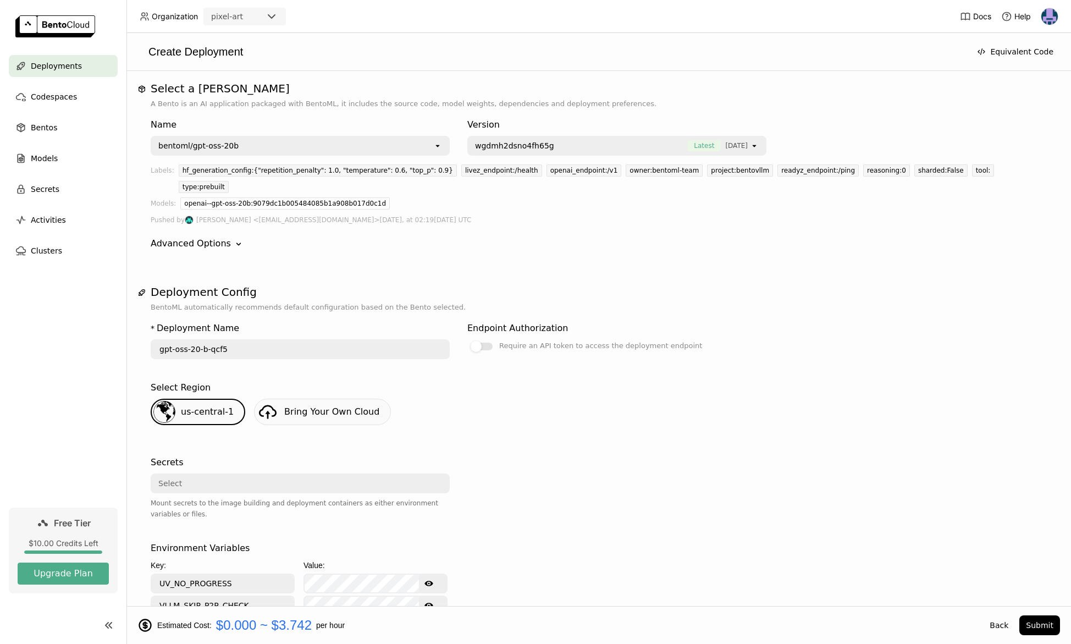
click at [309, 146] on div "bentoml/gpt-oss-20b" at bounding box center [292, 146] width 281 height 18
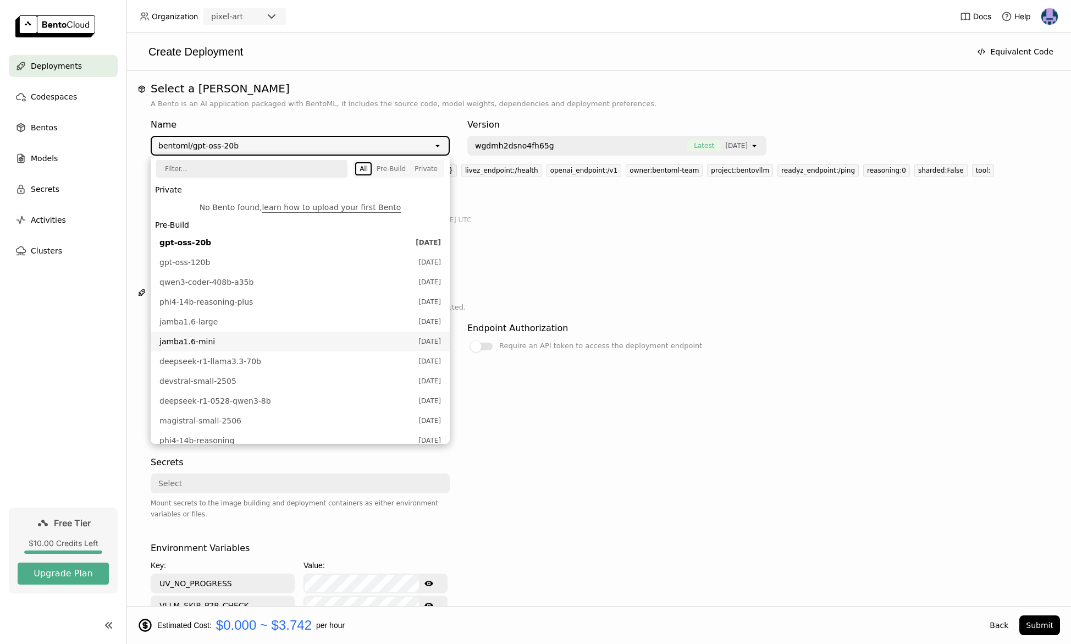
click at [281, 341] on span "jamba1.6-mini" at bounding box center [285, 341] width 253 height 11
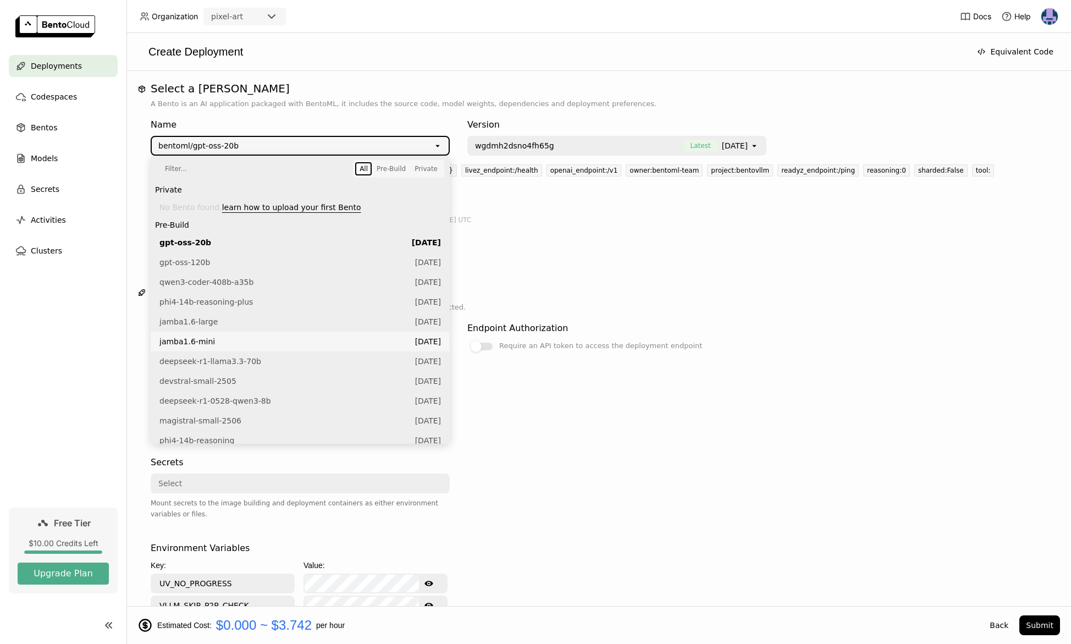
type input "jamba-1-6-mini-r613"
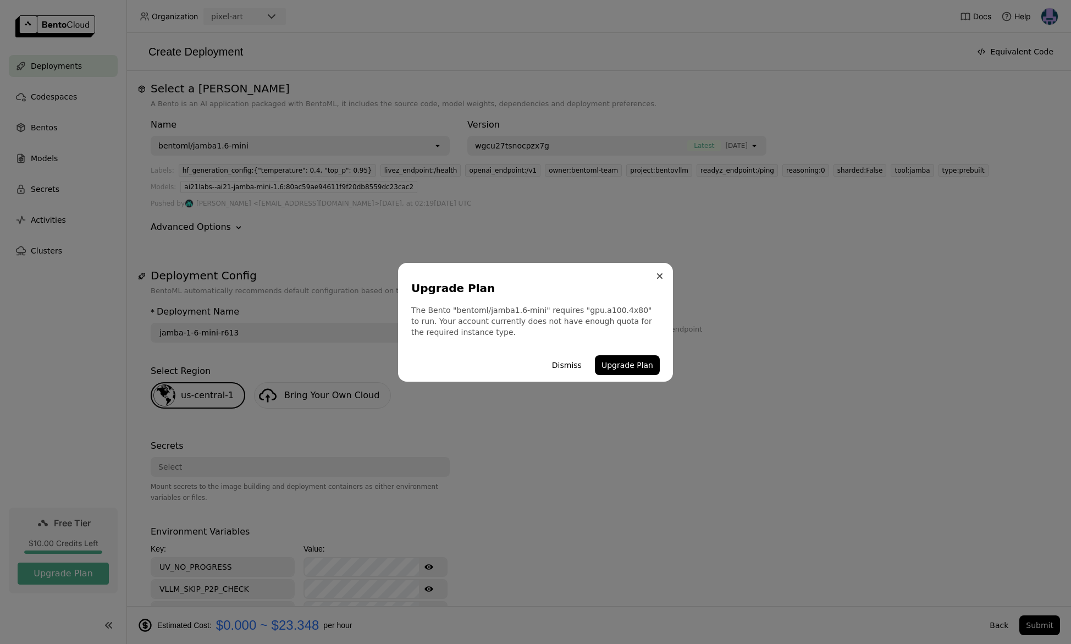
click at [658, 274] on icon "Close" at bounding box center [659, 276] width 4 height 4
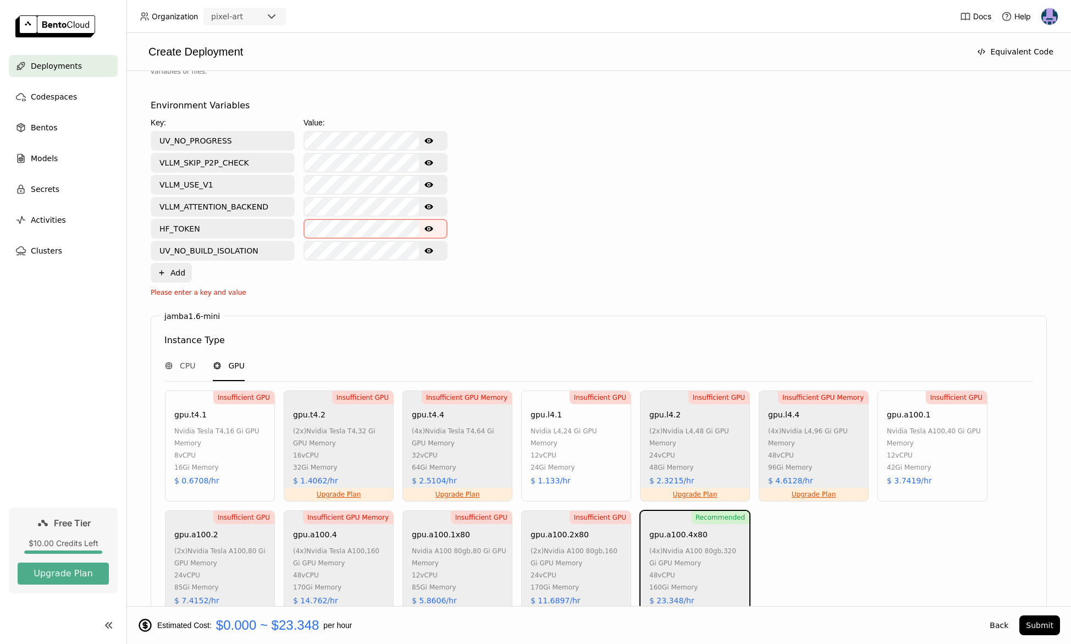
scroll to position [666, 0]
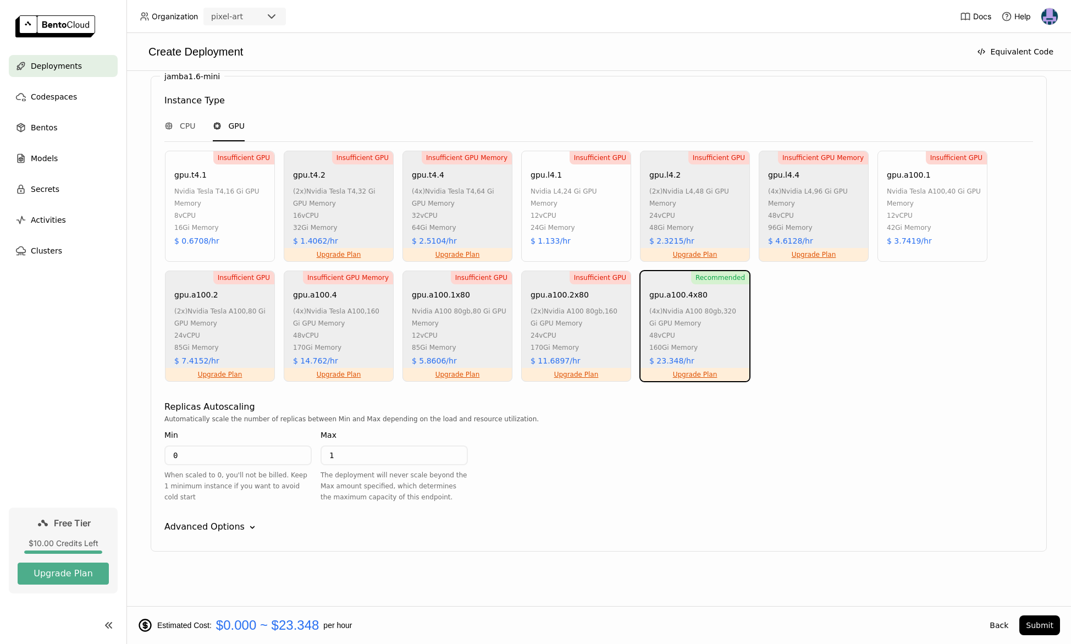
click at [928, 206] on div "nvidia tesla a100 , 40 Gi GPU Memory" at bounding box center [934, 197] width 95 height 24
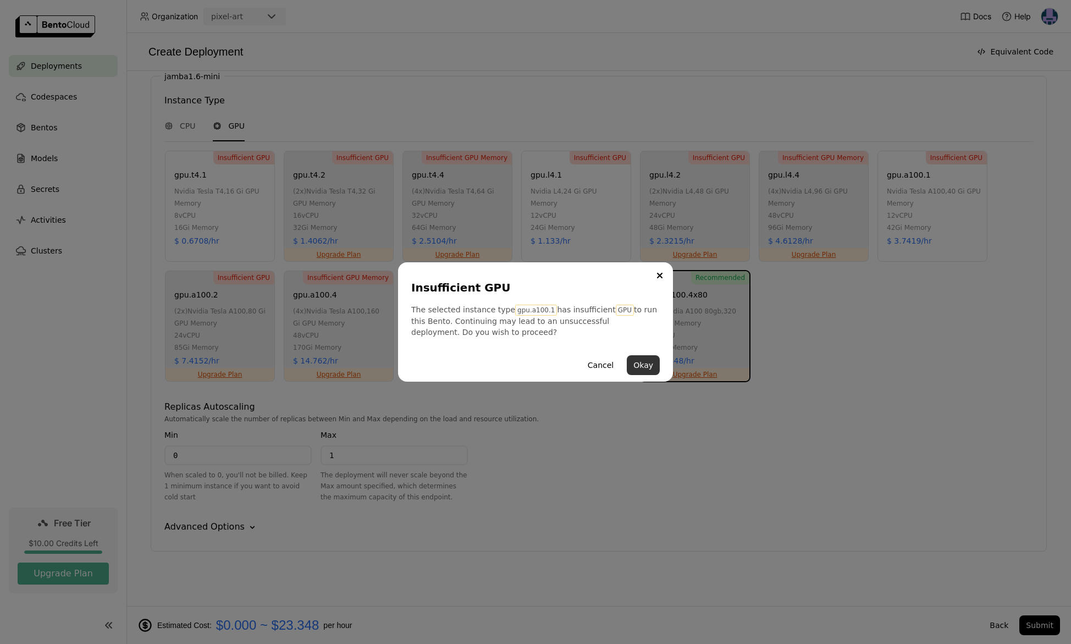
click at [644, 363] on button "Okay" at bounding box center [643, 365] width 33 height 20
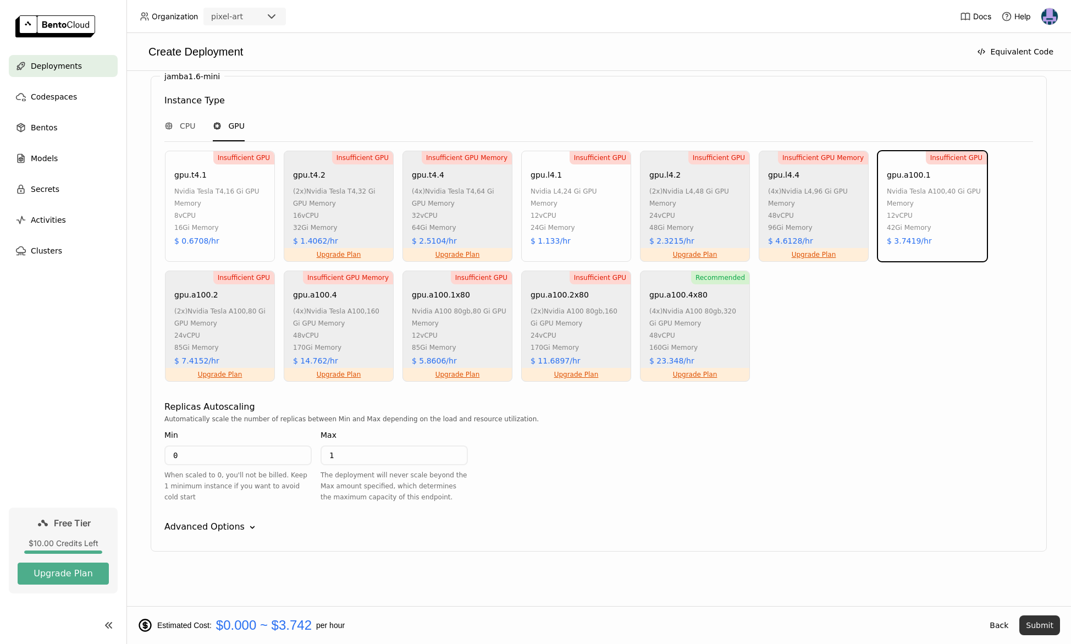
click at [1043, 623] on button "Submit" at bounding box center [1039, 625] width 41 height 20
click at [1042, 623] on button "Submit" at bounding box center [1039, 625] width 41 height 20
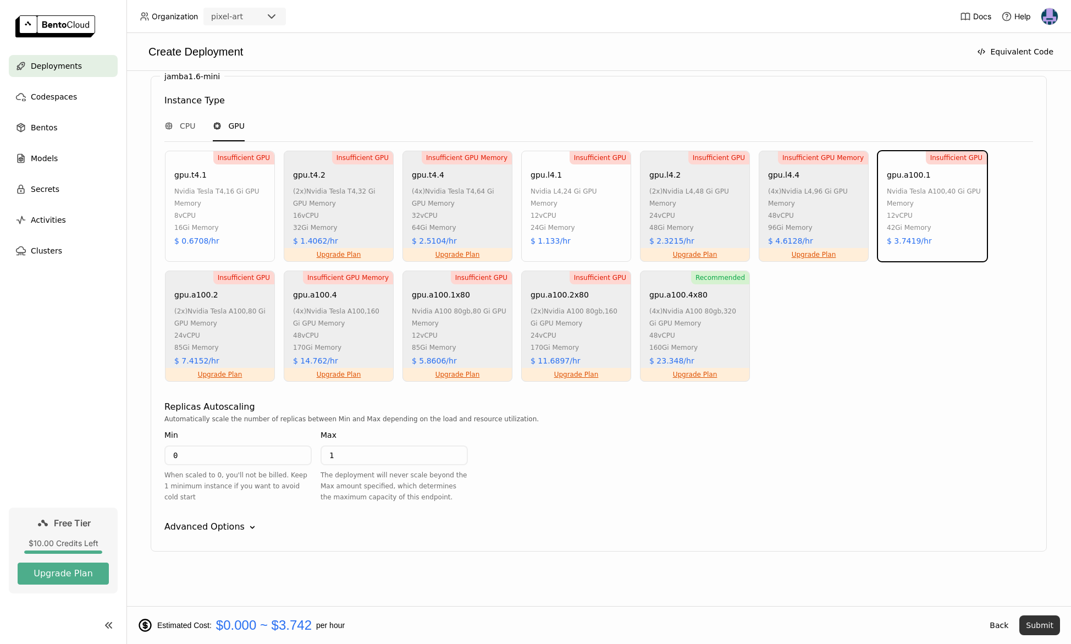
click at [1042, 623] on button "Submit" at bounding box center [1039, 625] width 41 height 20
click at [68, 541] on div "$10.00 Credits Left" at bounding box center [63, 543] width 91 height 10
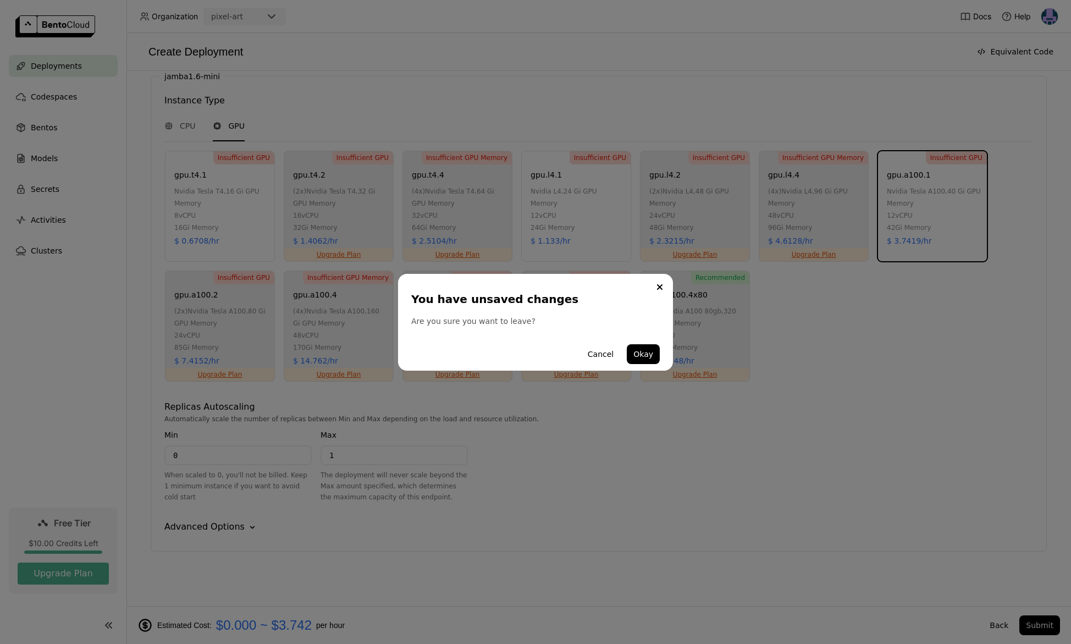
click at [516, 464] on div "You have unsaved changes Are you sure you want to leave? Cancel Okay" at bounding box center [535, 322] width 1071 height 644
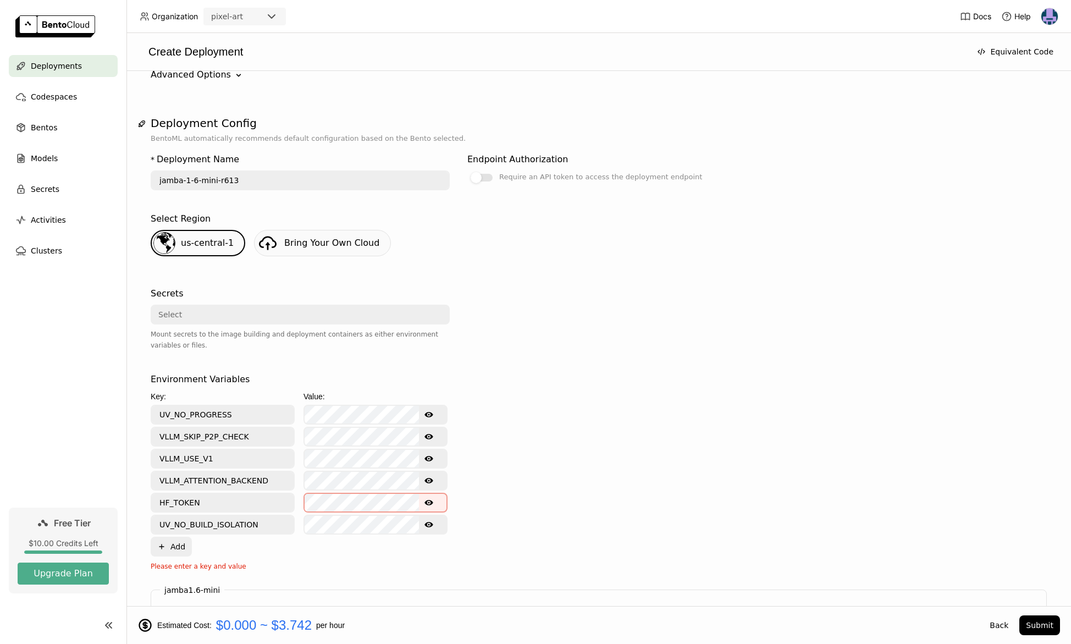
scroll to position [0, 0]
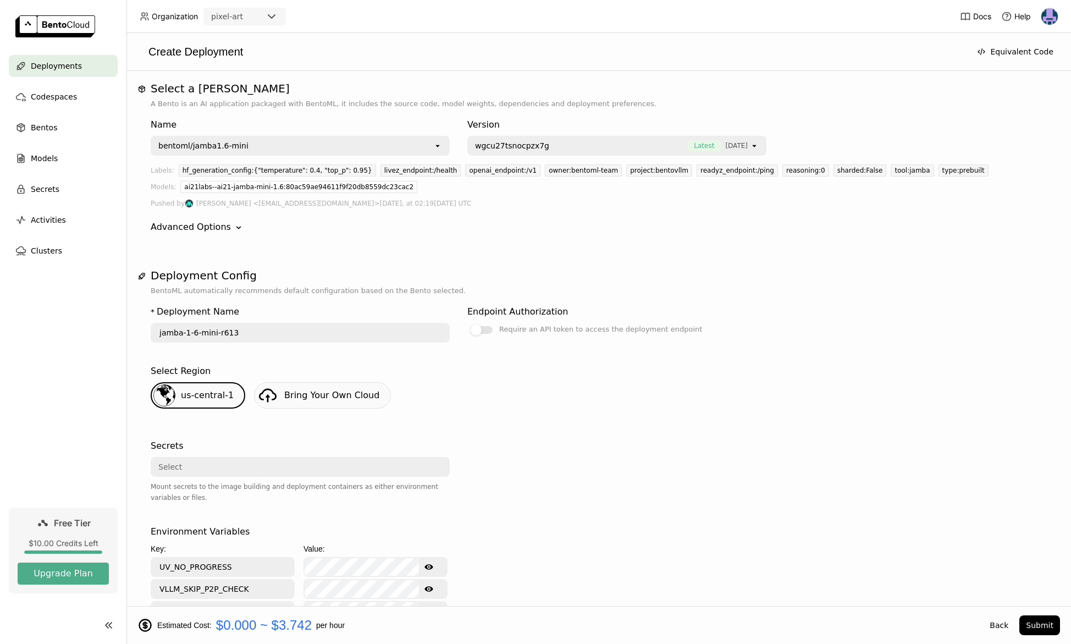
click at [80, 69] on div "Deployments" at bounding box center [63, 66] width 109 height 22
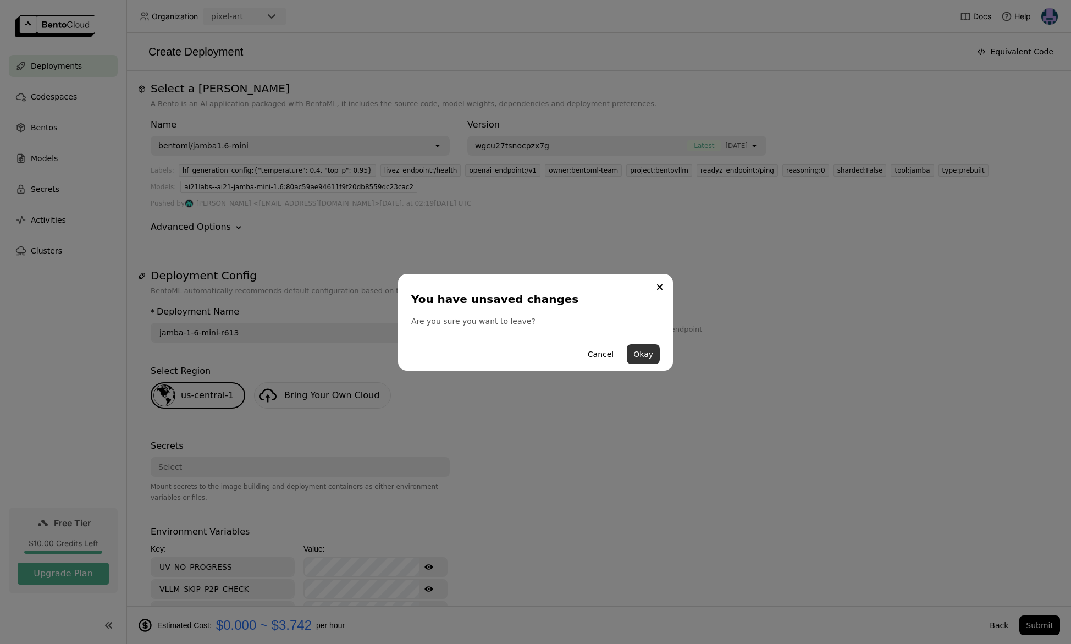
click at [650, 349] on button "Okay" at bounding box center [643, 354] width 33 height 20
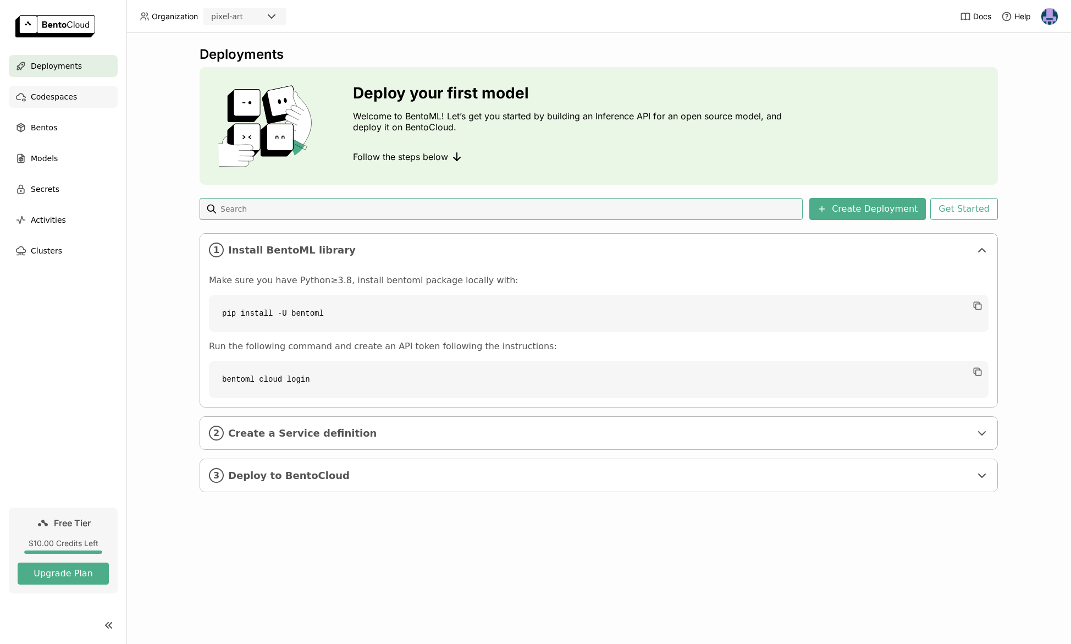
click at [43, 95] on span "Codespaces" at bounding box center [54, 96] width 46 height 13
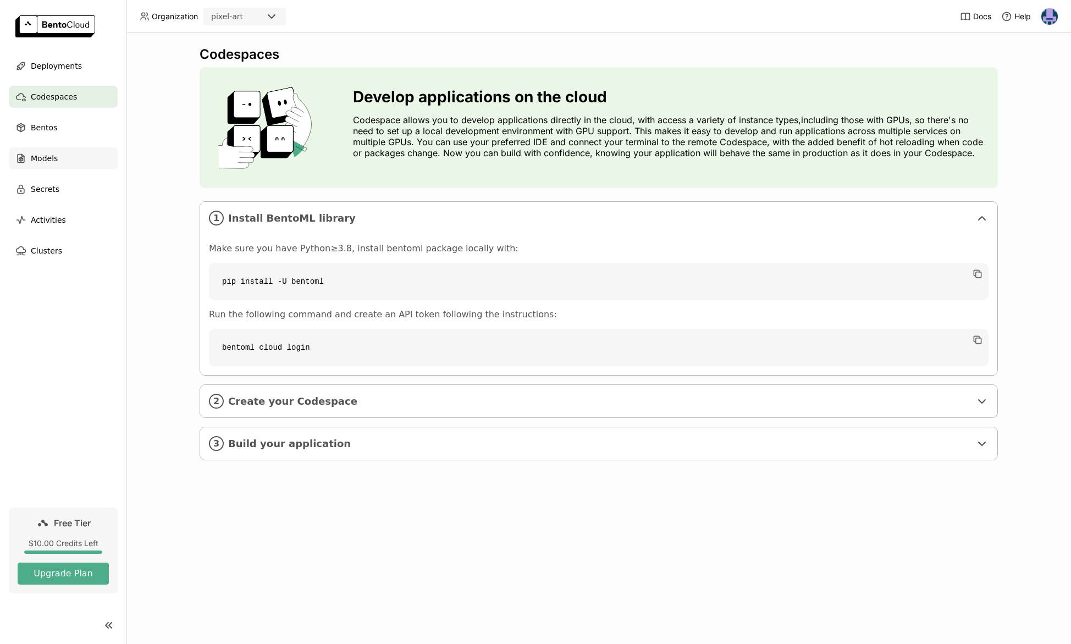
click at [84, 158] on div "Models" at bounding box center [63, 158] width 109 height 22
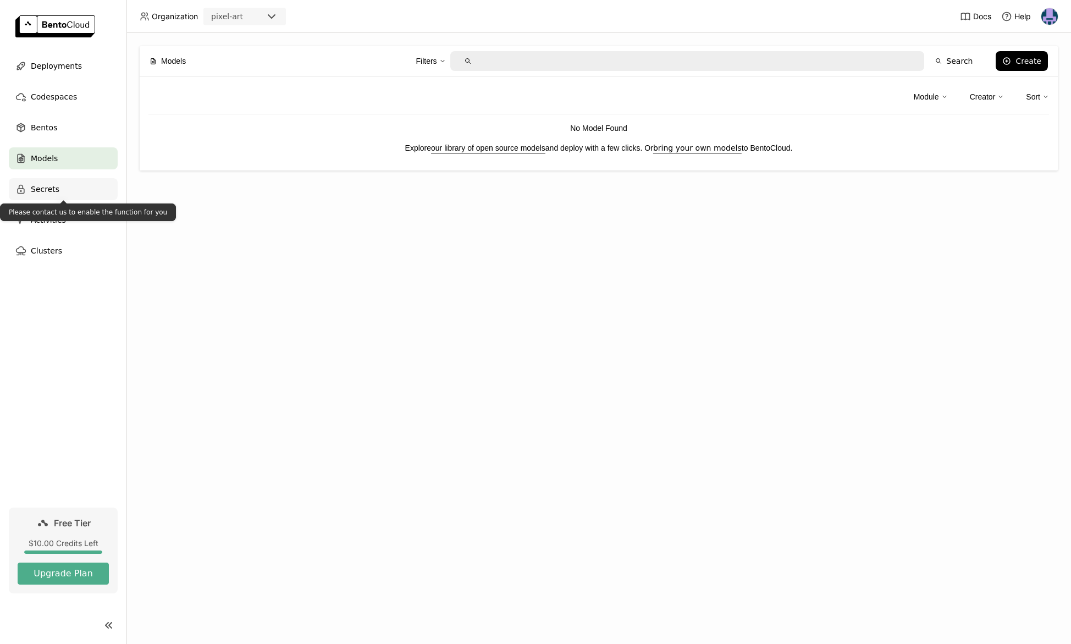
click at [83, 192] on div "Secrets" at bounding box center [63, 189] width 109 height 22
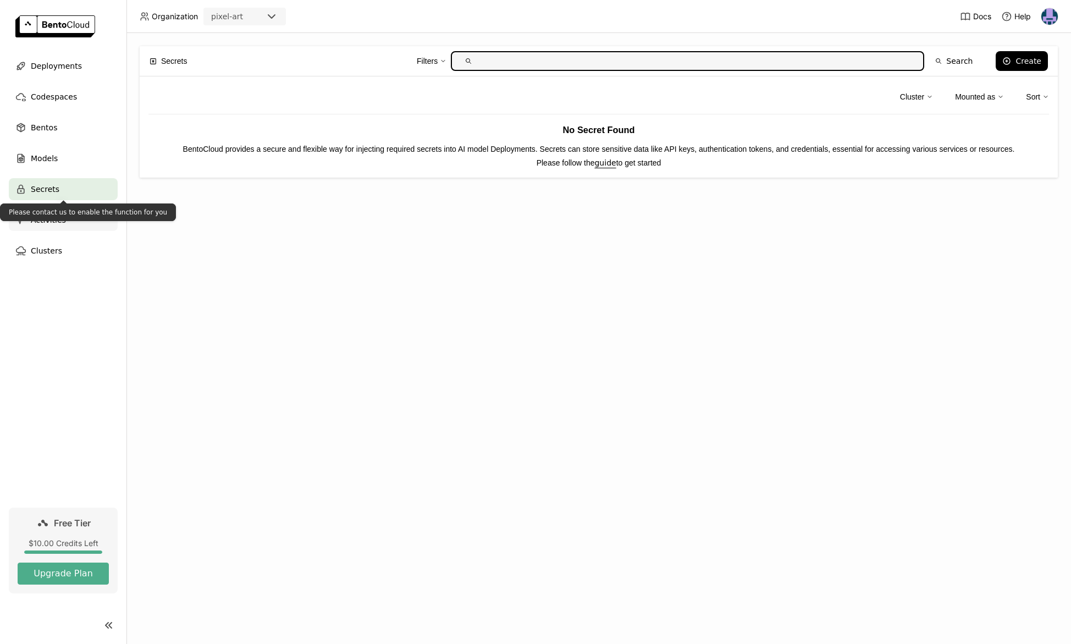
click at [78, 223] on div "Activities" at bounding box center [63, 220] width 109 height 22
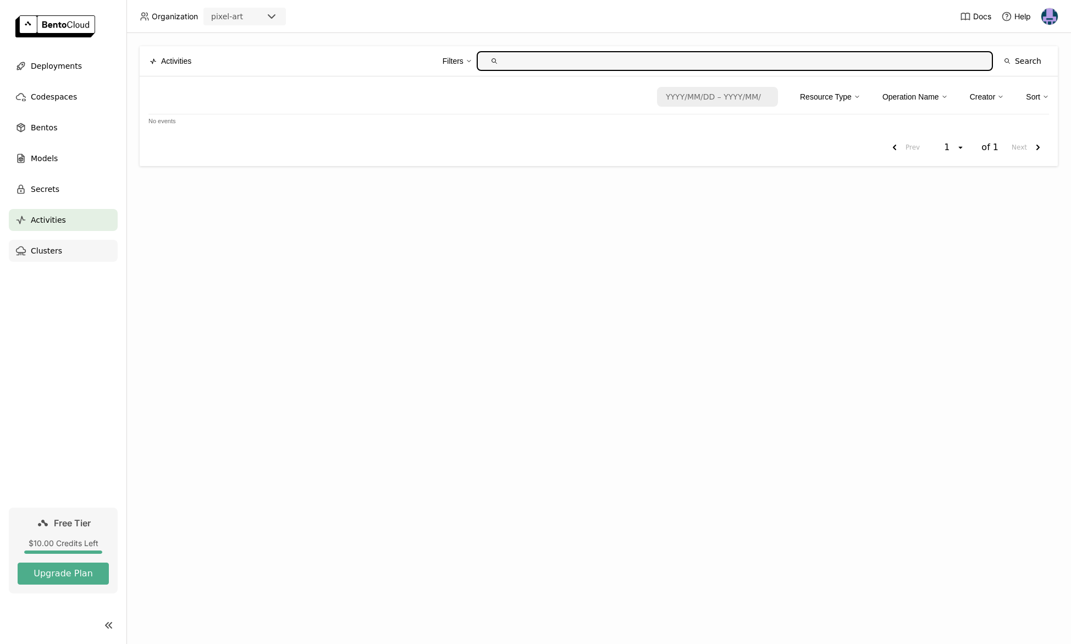
click at [74, 247] on div "Clusters" at bounding box center [63, 251] width 109 height 22
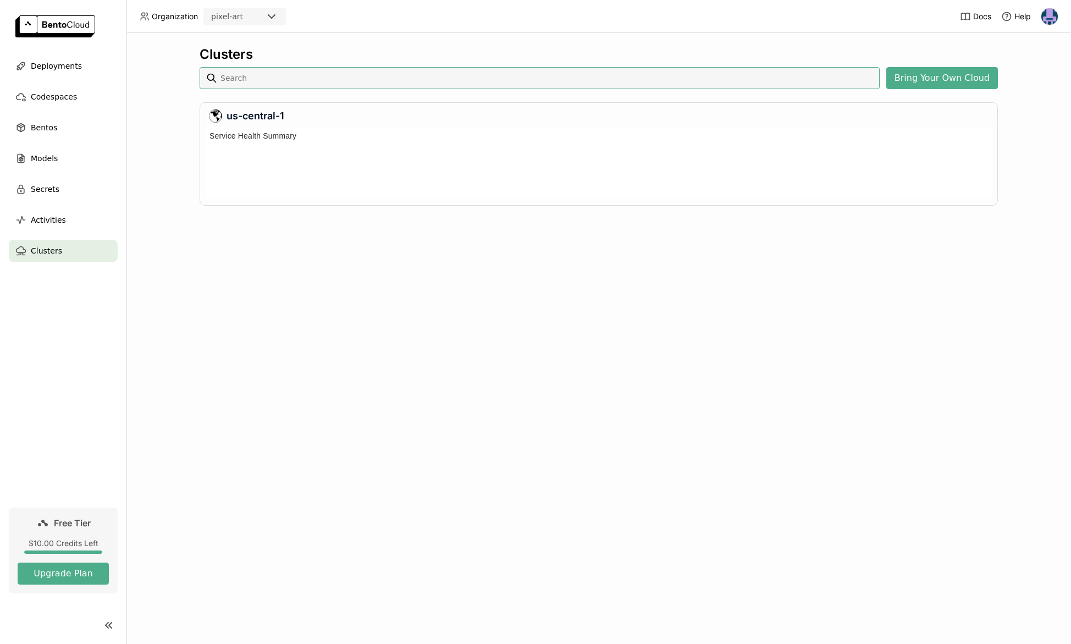
scroll to position [67, 783]
click at [57, 132] on div "Bentos" at bounding box center [63, 128] width 109 height 22
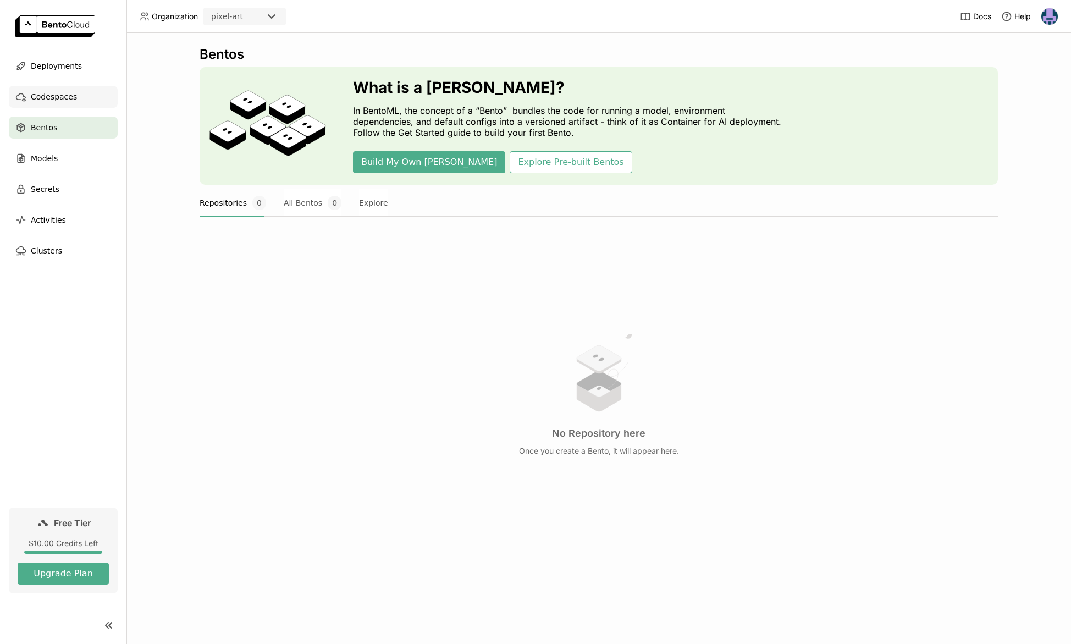
click at [77, 99] on div "Codespaces" at bounding box center [63, 97] width 109 height 22
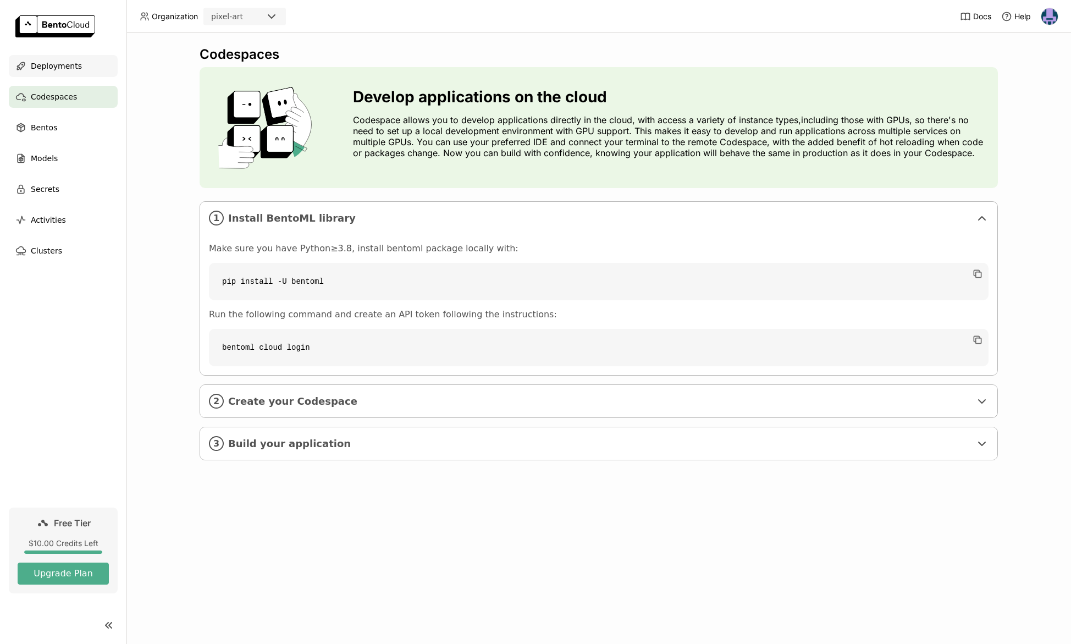
click at [78, 68] on div "Deployments" at bounding box center [63, 66] width 109 height 22
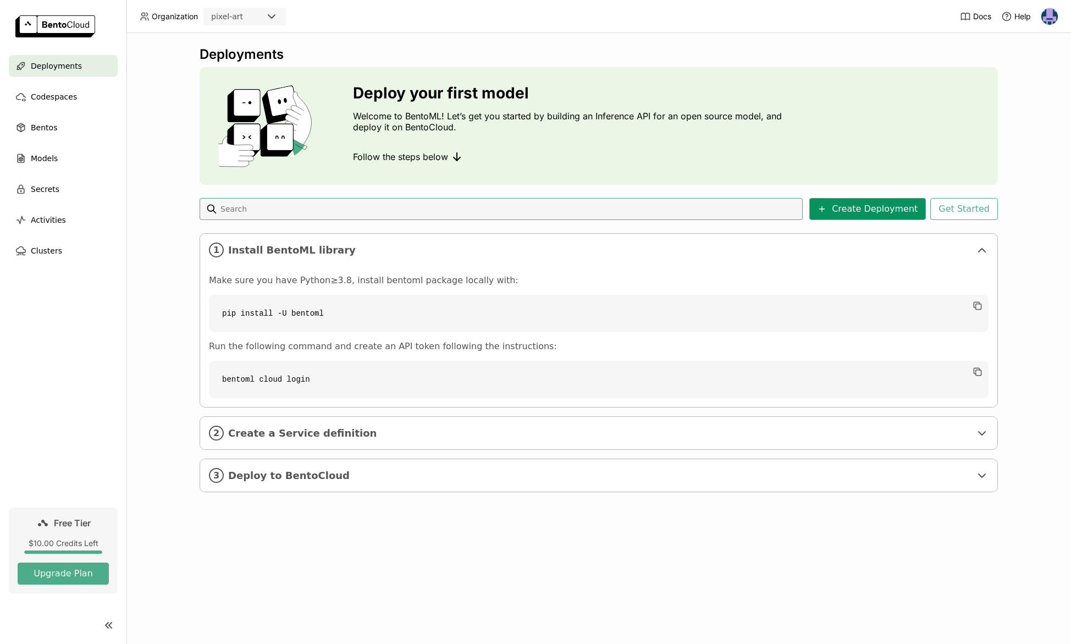
click at [885, 212] on button "Create Deployment" at bounding box center [867, 209] width 117 height 22
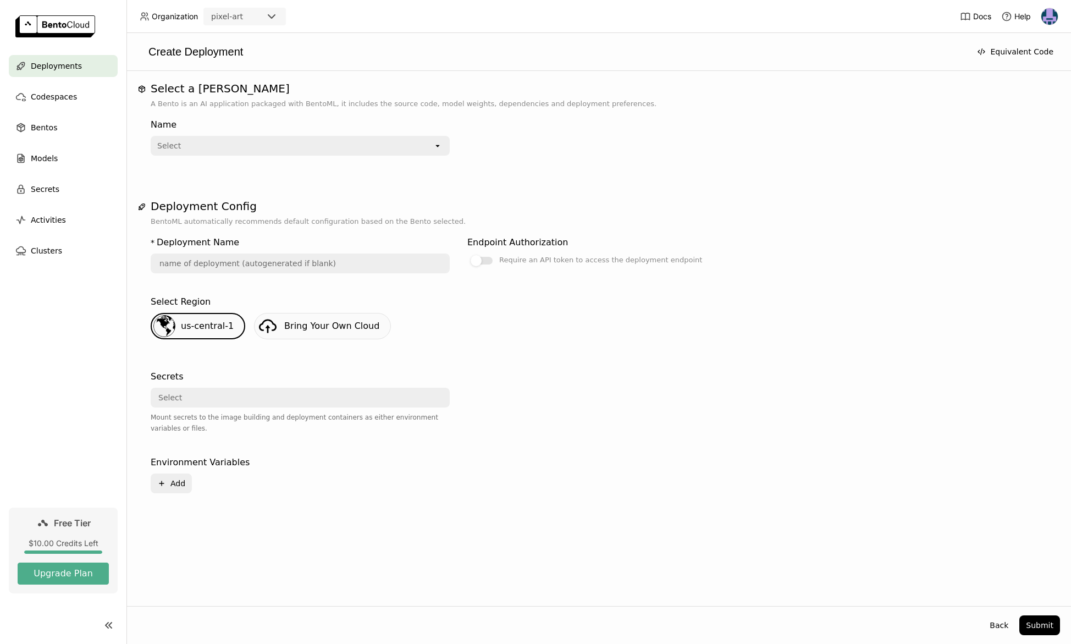
click at [248, 149] on div "Select" at bounding box center [292, 146] width 281 height 18
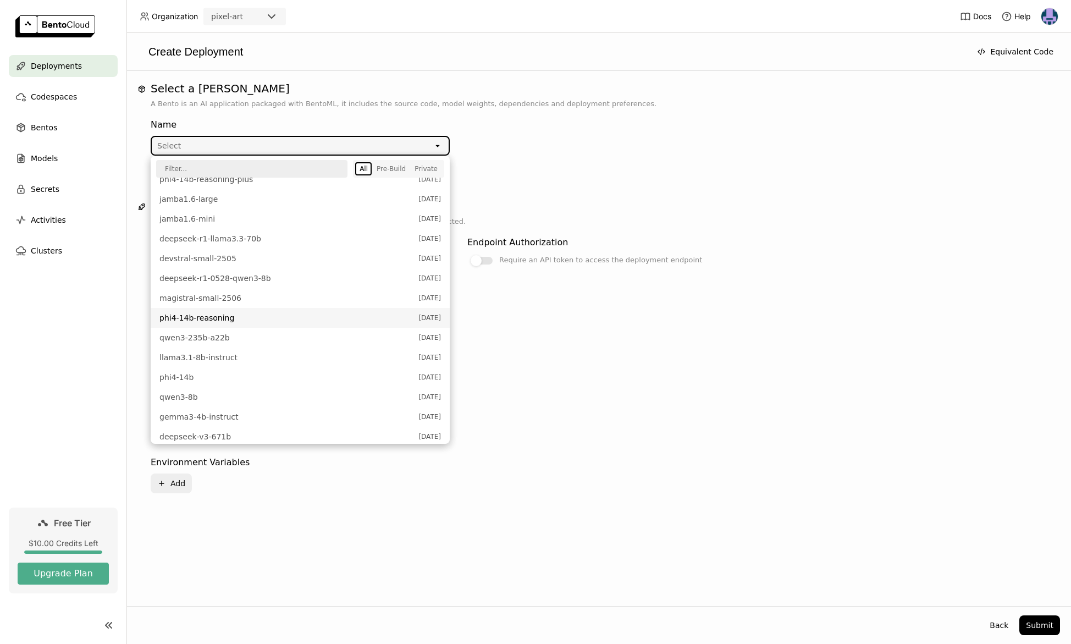
scroll to position [118, 0]
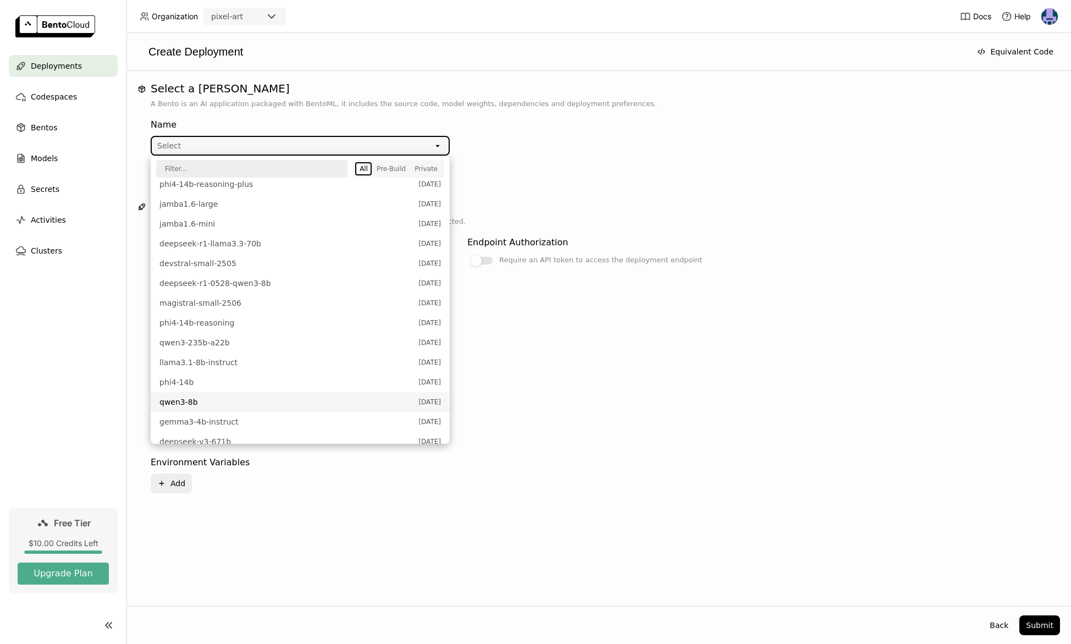
click at [252, 404] on span "qwen3-8b" at bounding box center [285, 401] width 253 height 11
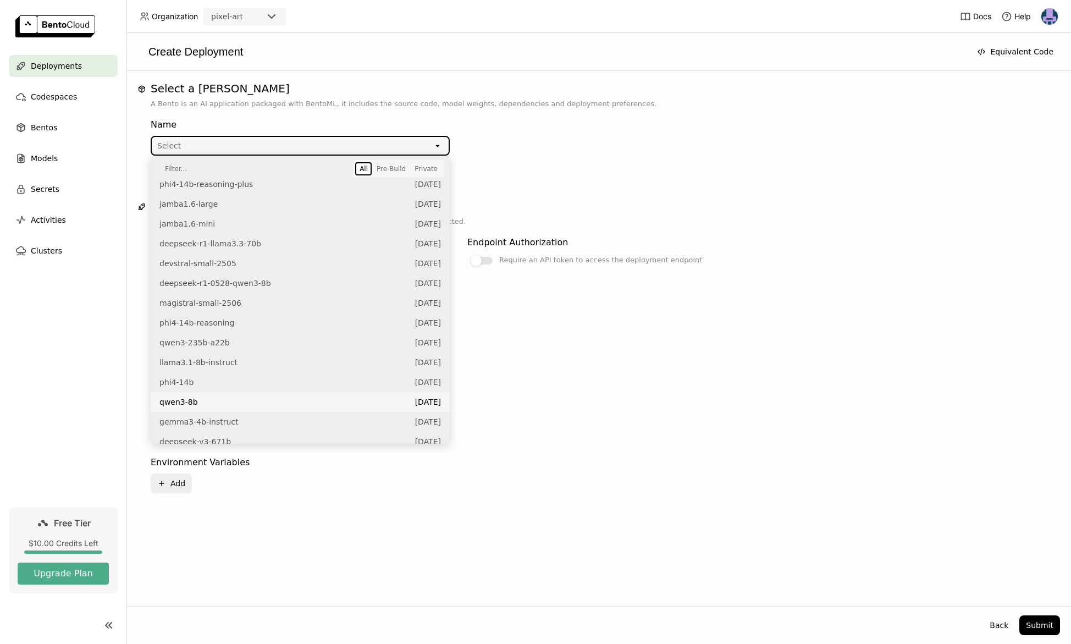
type input "[PERSON_NAME]-3-8-b-3ijs"
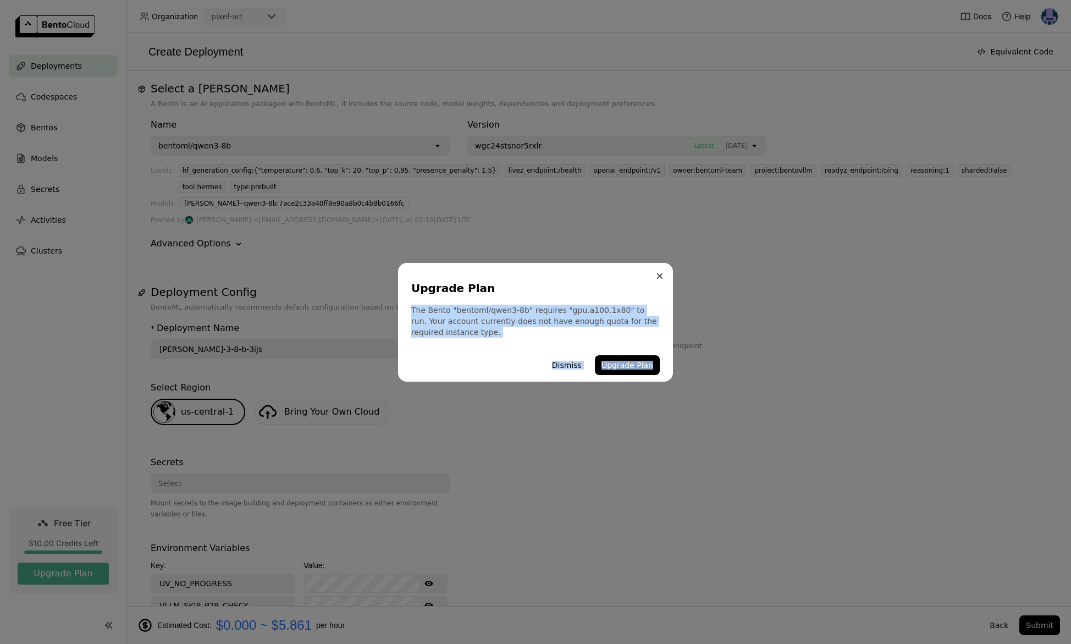
click at [657, 281] on div "Upgrade Plan The Bento "bentoml/qwen3-8b" requires "gpu.a100.1x80" to run. Your…" at bounding box center [535, 322] width 275 height 119
click at [663, 272] on button "Close" at bounding box center [659, 275] width 13 height 13
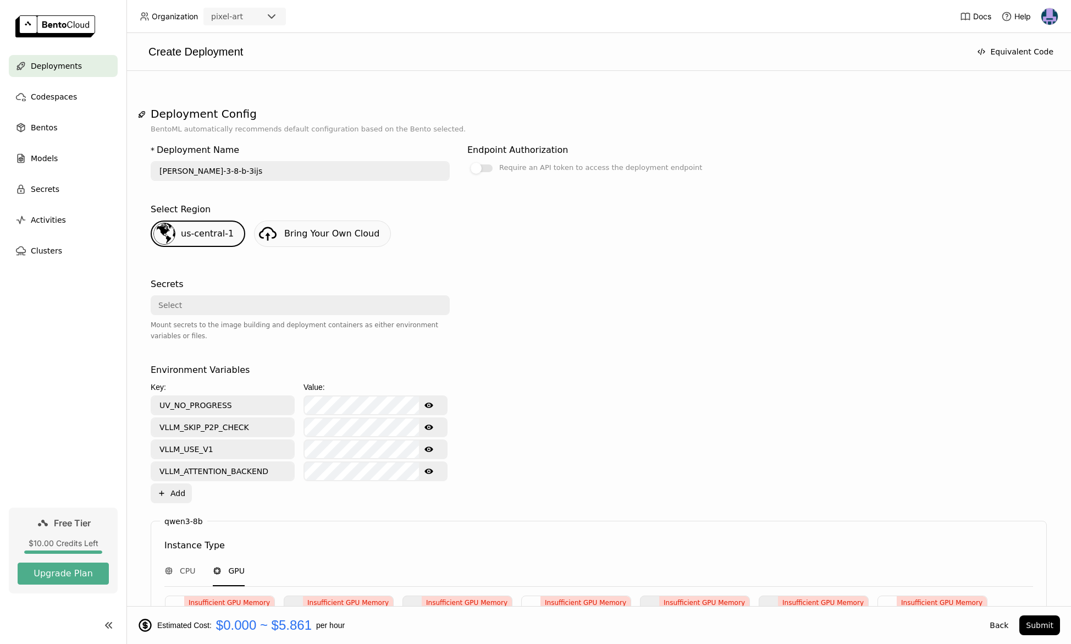
scroll to position [503, 0]
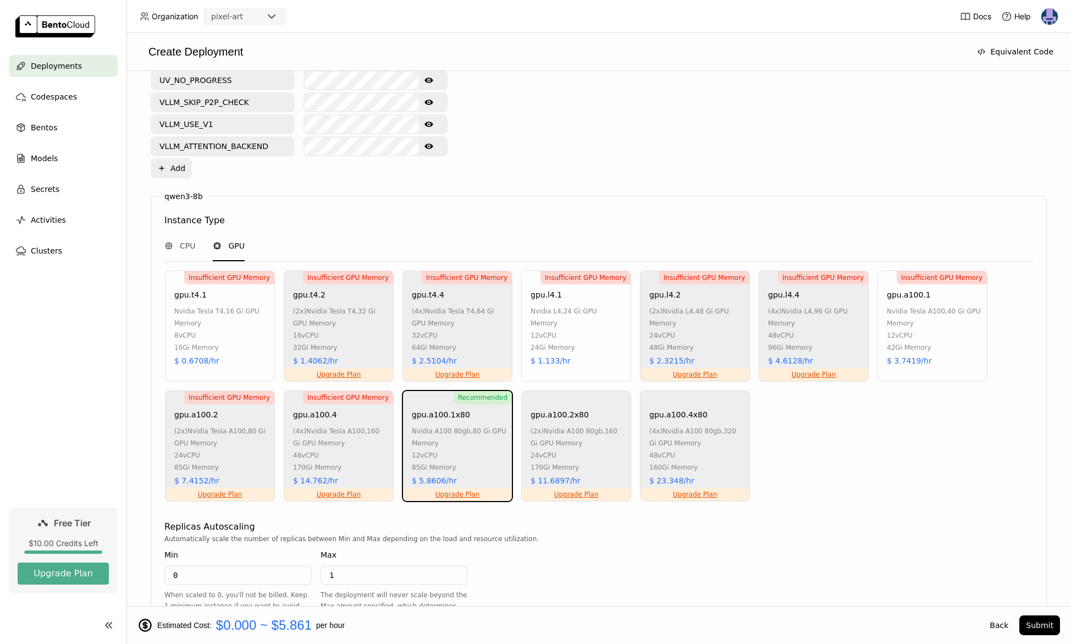
click at [959, 347] on div "42Gi Memory" at bounding box center [934, 347] width 95 height 12
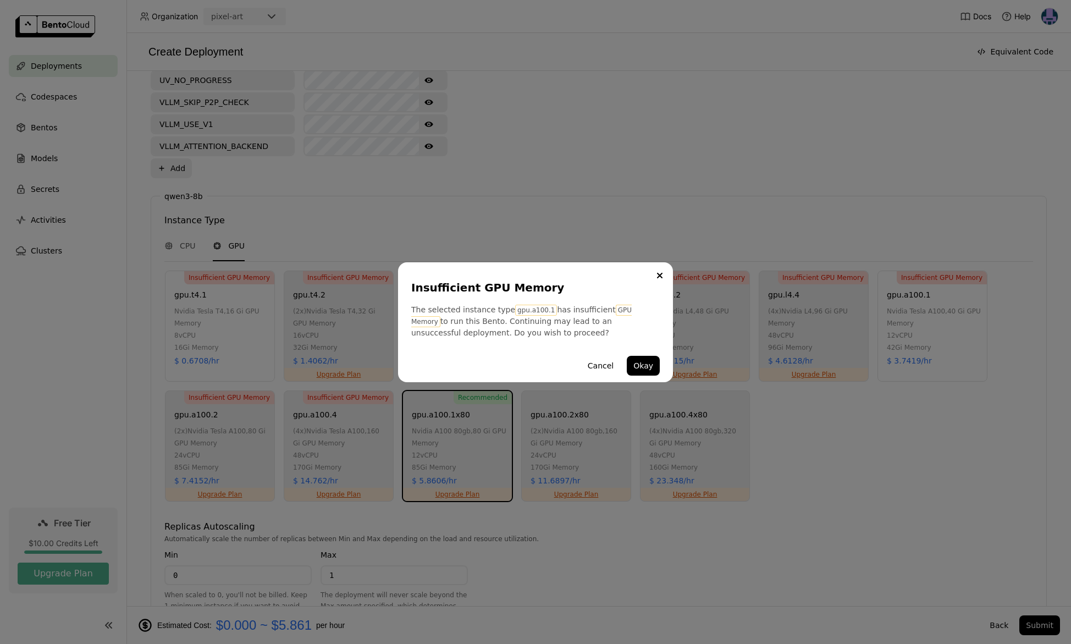
click at [626, 374] on div "Cancel Okay" at bounding box center [535, 365] width 248 height 33
click at [634, 368] on button "Okay" at bounding box center [643, 366] width 33 height 20
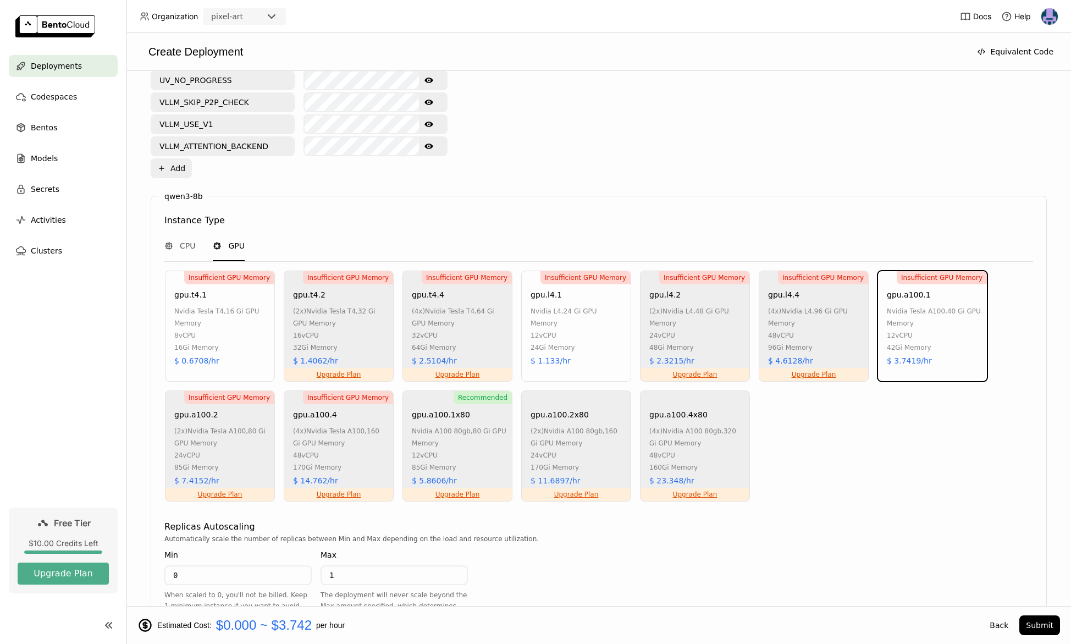
click at [697, 109] on div "Environment Variables Key: Value: UV_NO_PROGRESS Show password text VLLM_SKIP_P…" at bounding box center [599, 108] width 896 height 140
